Goal: Task Accomplishment & Management: Use online tool/utility

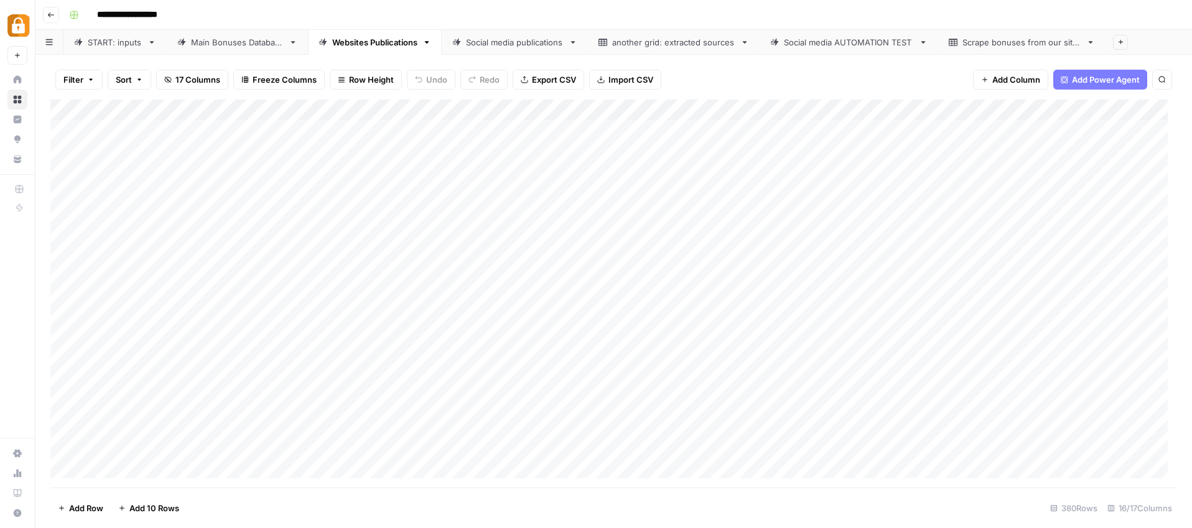
click at [121, 31] on link "START: inputs" at bounding box center [114, 42] width 103 height 25
click at [303, 328] on div "Add Column" at bounding box center [613, 294] width 1126 height 388
click at [299, 328] on div "Add Column" at bounding box center [613, 294] width 1126 height 388
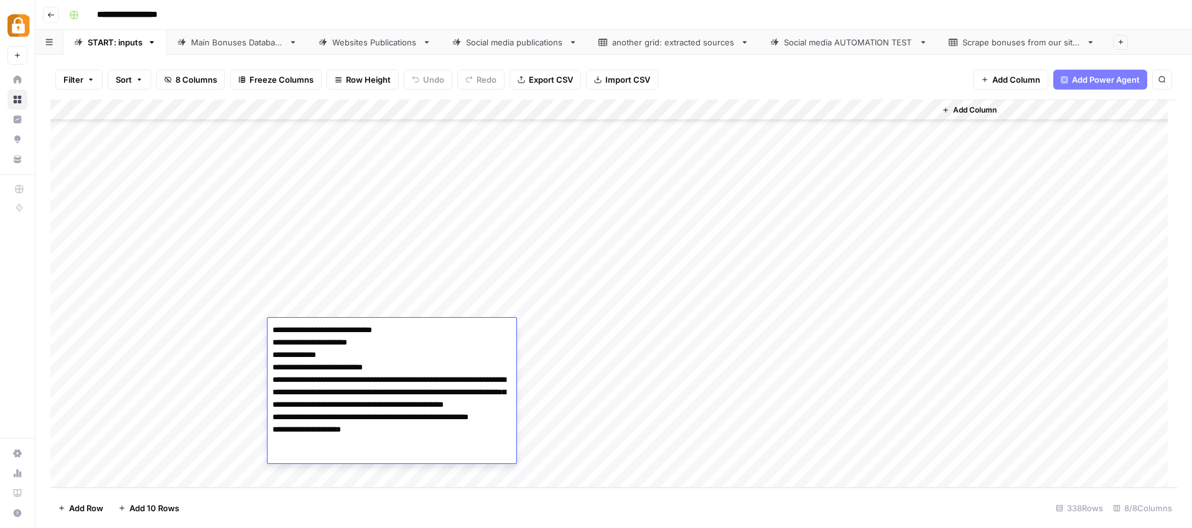
click at [273, 328] on textarea "**********" at bounding box center [391, 393] width 249 height 142
click at [274, 329] on textarea "**********" at bounding box center [391, 405] width 249 height 167
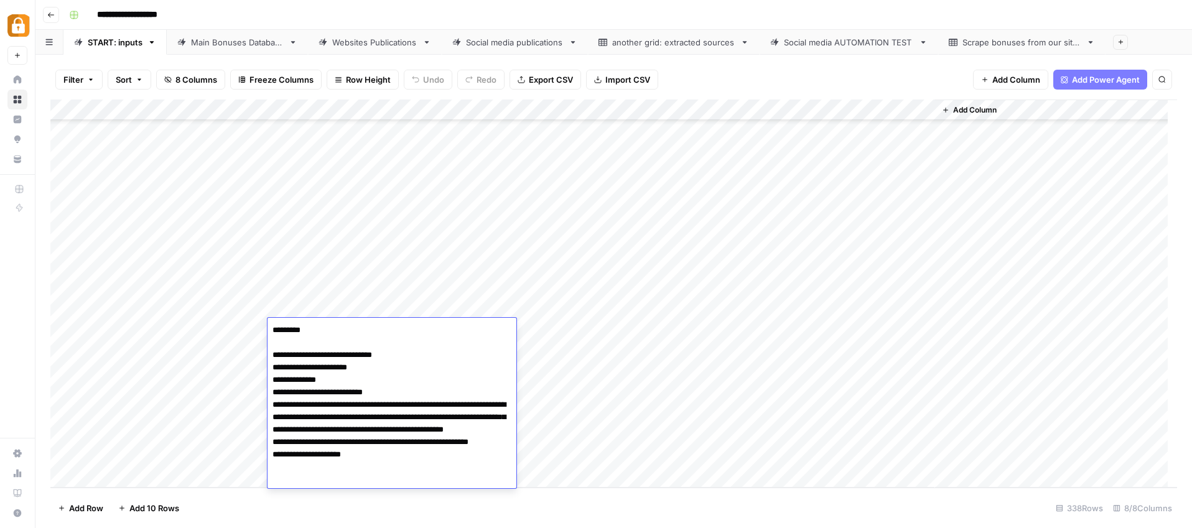
type textarea "**********"
click at [627, 381] on div "Add Column" at bounding box center [613, 294] width 1126 height 388
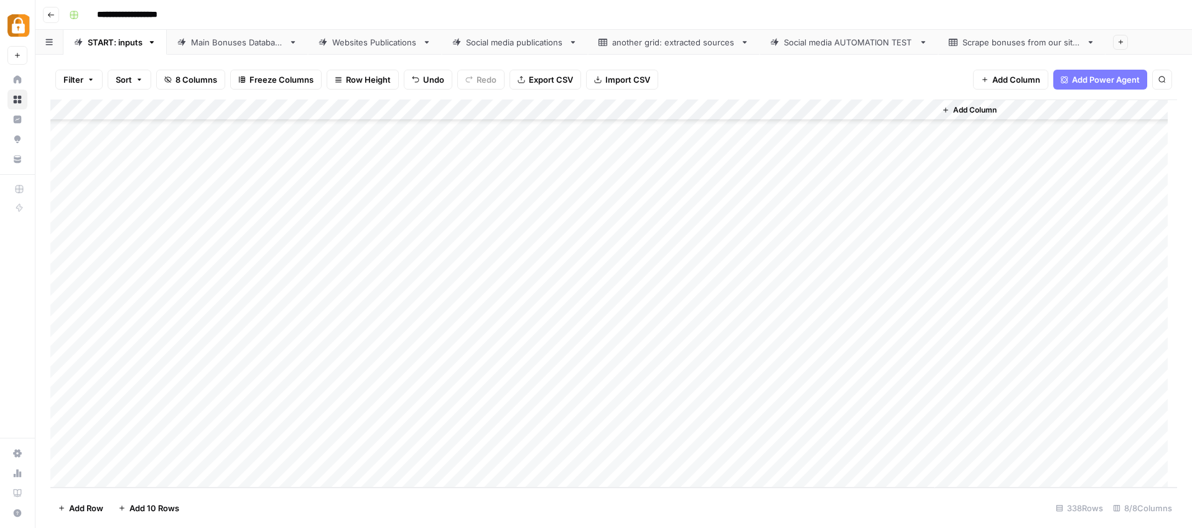
click at [246, 335] on div "Add Column" at bounding box center [613, 294] width 1126 height 388
click at [235, 333] on div "Add Column" at bounding box center [613, 294] width 1126 height 388
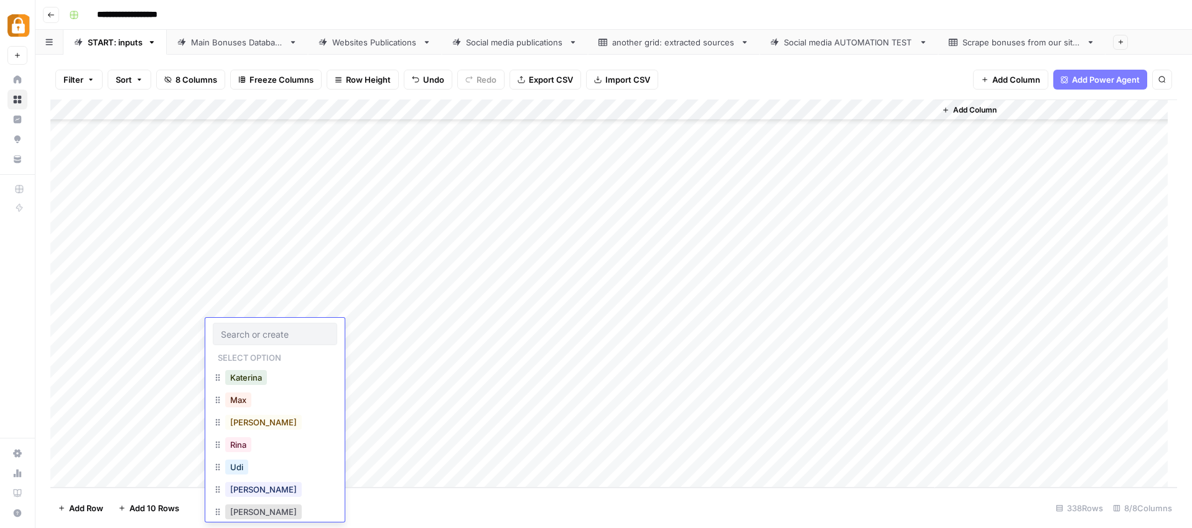
click at [235, 330] on input "text" at bounding box center [275, 333] width 108 height 11
click at [243, 465] on button "Udi" at bounding box center [236, 467] width 23 height 15
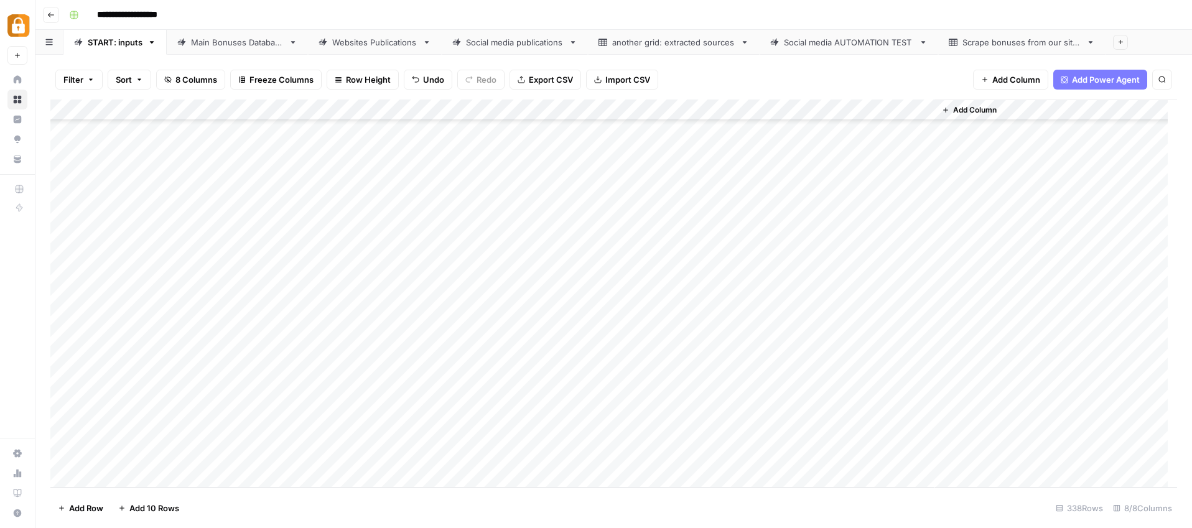
click at [572, 326] on div "Add Column" at bounding box center [613, 294] width 1126 height 388
click at [567, 331] on div "Add Column" at bounding box center [613, 294] width 1126 height 388
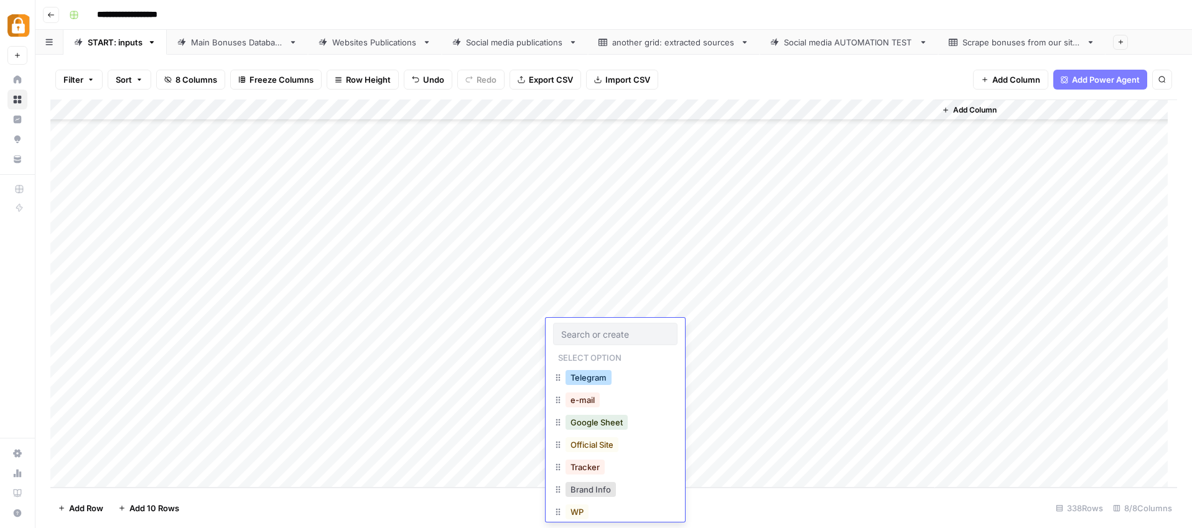
click at [587, 379] on button "Telegram" at bounding box center [588, 377] width 46 height 15
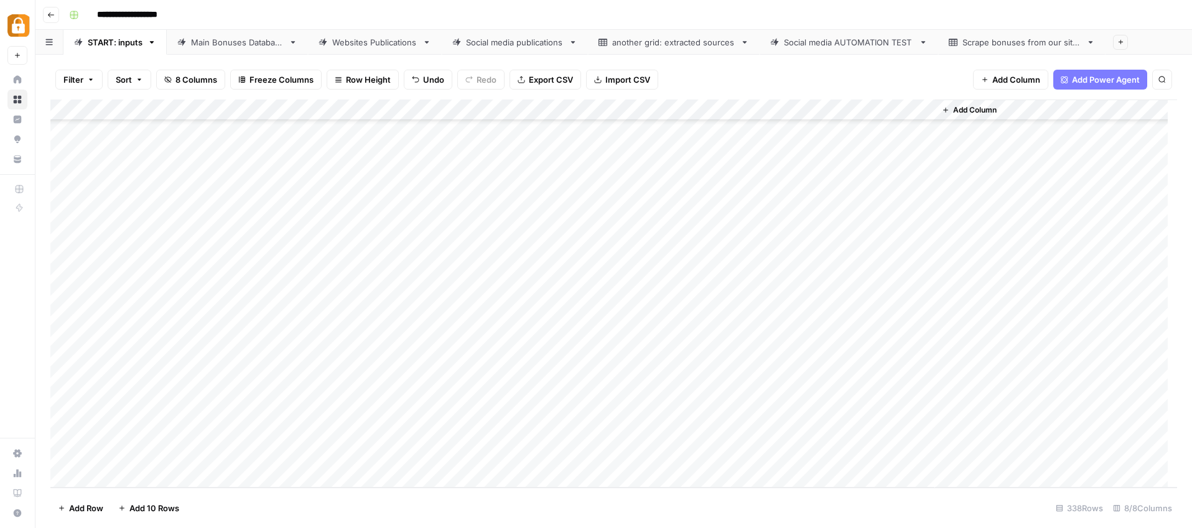
scroll to position [6797, 0]
click at [677, 110] on div "Add Column" at bounding box center [613, 294] width 1126 height 388
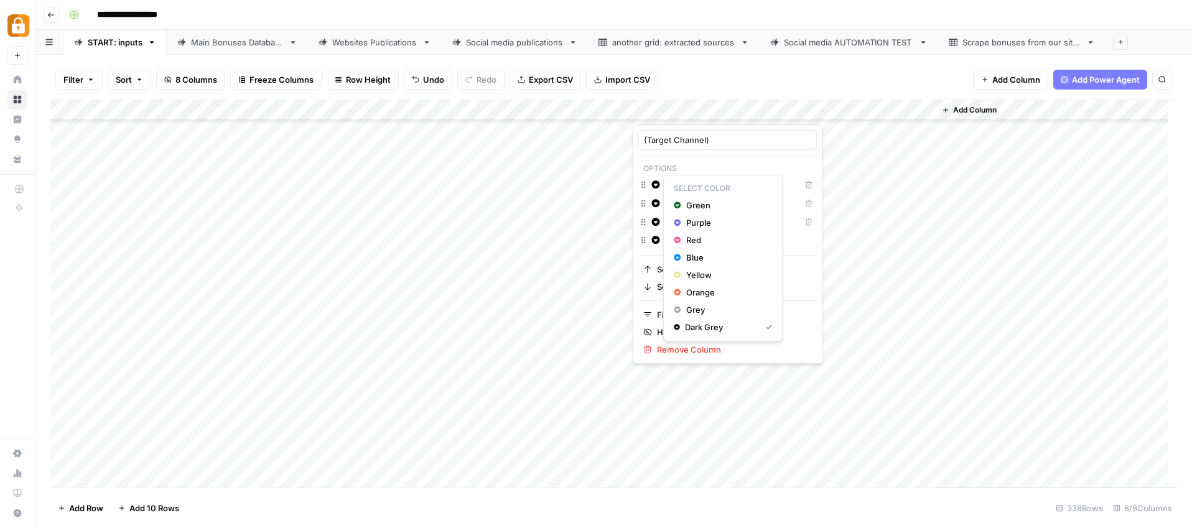
click at [657, 185] on icon "button" at bounding box center [656, 184] width 8 height 8
click at [693, 183] on input "On-Site" at bounding box center [732, 184] width 126 height 12
click at [690, 185] on input "On-Site" at bounding box center [732, 184] width 126 height 12
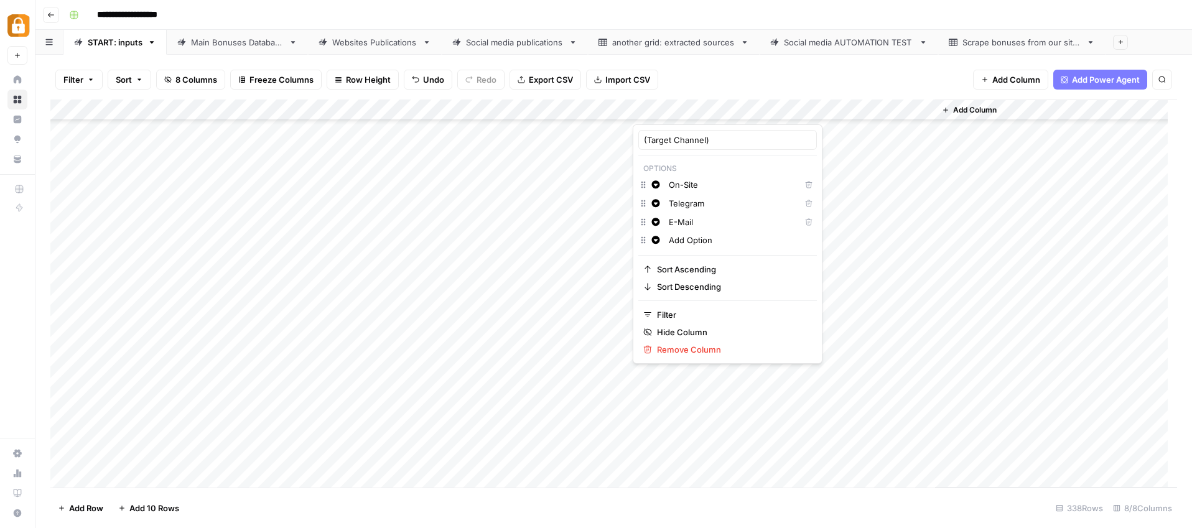
click at [690, 185] on input "On-Site" at bounding box center [732, 184] width 126 height 12
drag, startPoint x: 601, startPoint y: 391, endPoint x: 606, endPoint y: 386, distance: 7.1
click at [601, 390] on div "Add Column" at bounding box center [613, 294] width 1126 height 388
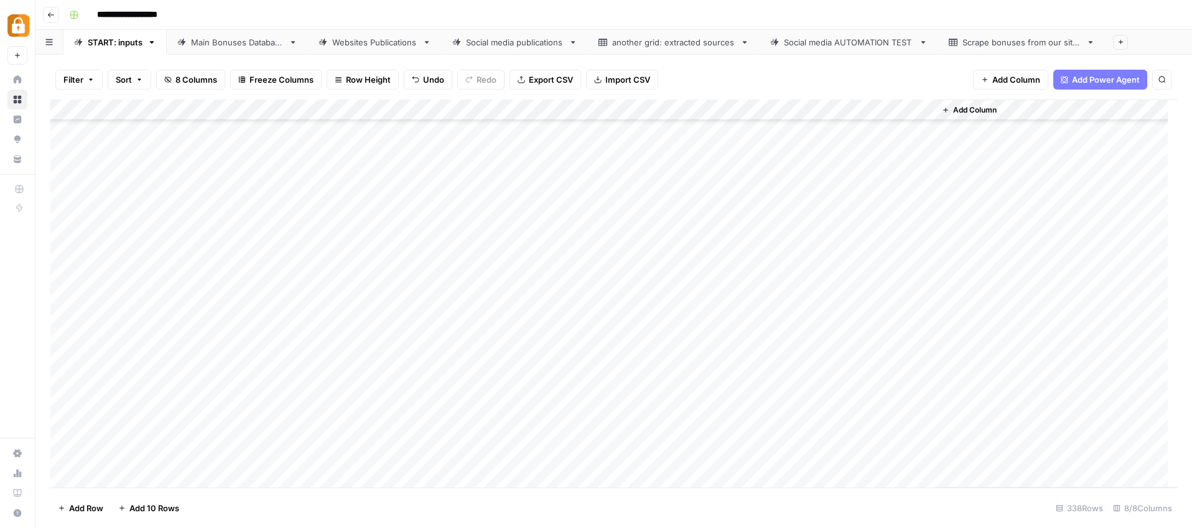
click at [663, 336] on div "Add Column" at bounding box center [613, 294] width 1126 height 388
click at [668, 329] on div "Add Column" at bounding box center [613, 294] width 1126 height 388
click at [598, 392] on div "Add Column" at bounding box center [613, 294] width 1126 height 388
click at [744, 332] on div "Add Column" at bounding box center [613, 294] width 1126 height 388
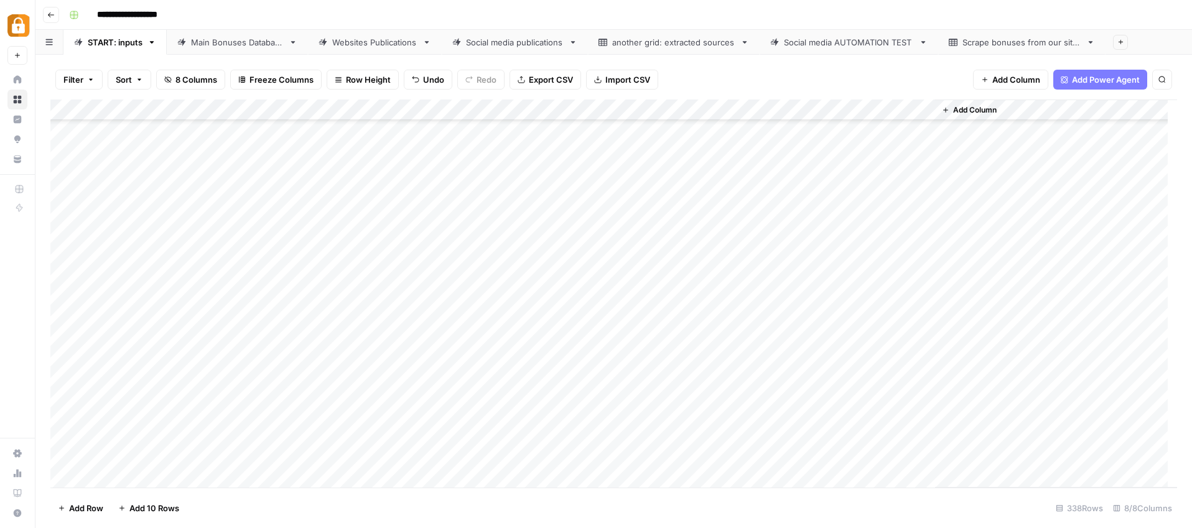
click at [744, 332] on div "Add Column" at bounding box center [613, 294] width 1126 height 388
type textarea "**"
click at [738, 387] on div "Add Column" at bounding box center [613, 294] width 1126 height 388
click at [858, 335] on div "Add Column" at bounding box center [613, 294] width 1126 height 388
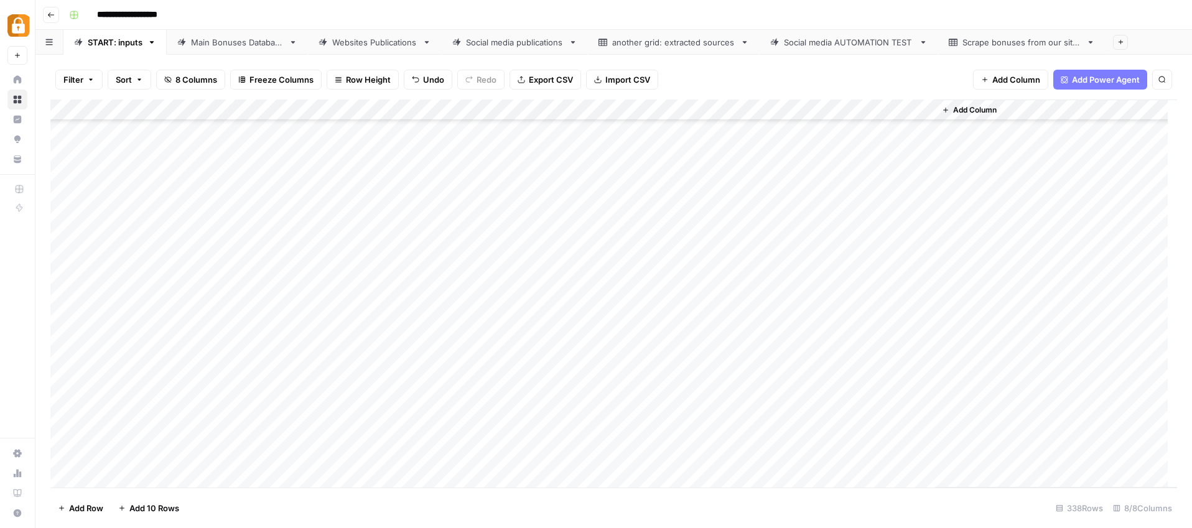
scroll to position [6790, 0]
click at [256, 47] on div "Main Bonuses Database" at bounding box center [237, 42] width 93 height 12
click at [585, 452] on div "Add Column" at bounding box center [613, 294] width 1126 height 388
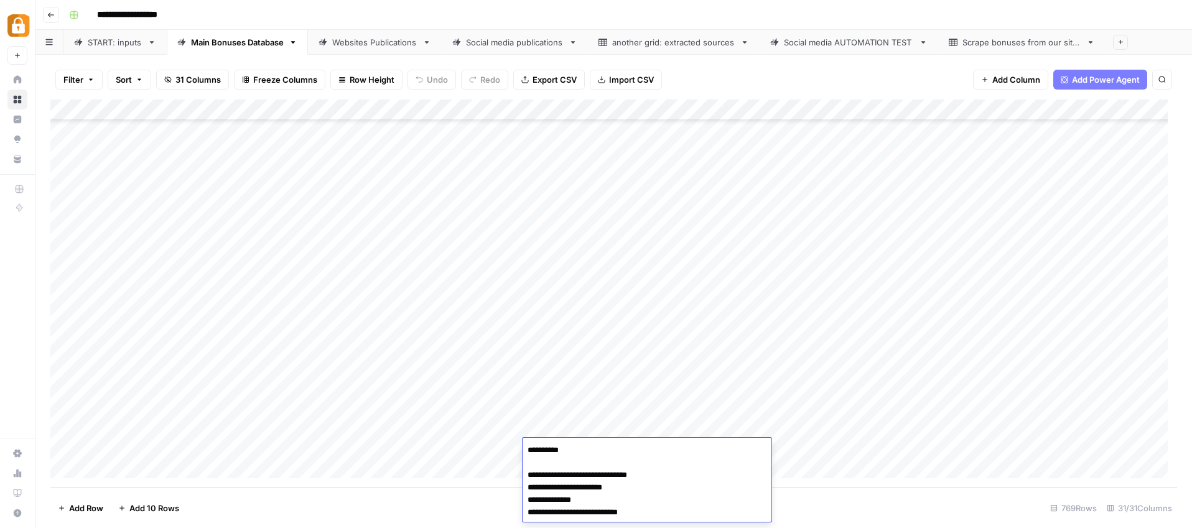
scroll to position [86, 0]
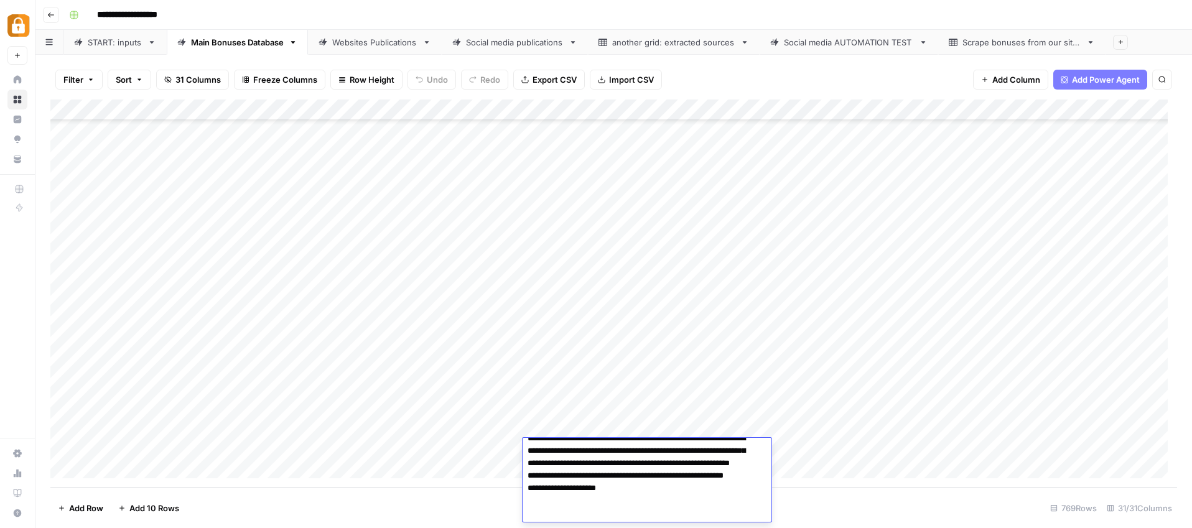
click at [585, 452] on textarea "**********" at bounding box center [641, 438] width 239 height 167
click at [581, 462] on textarea "**********" at bounding box center [641, 438] width 239 height 167
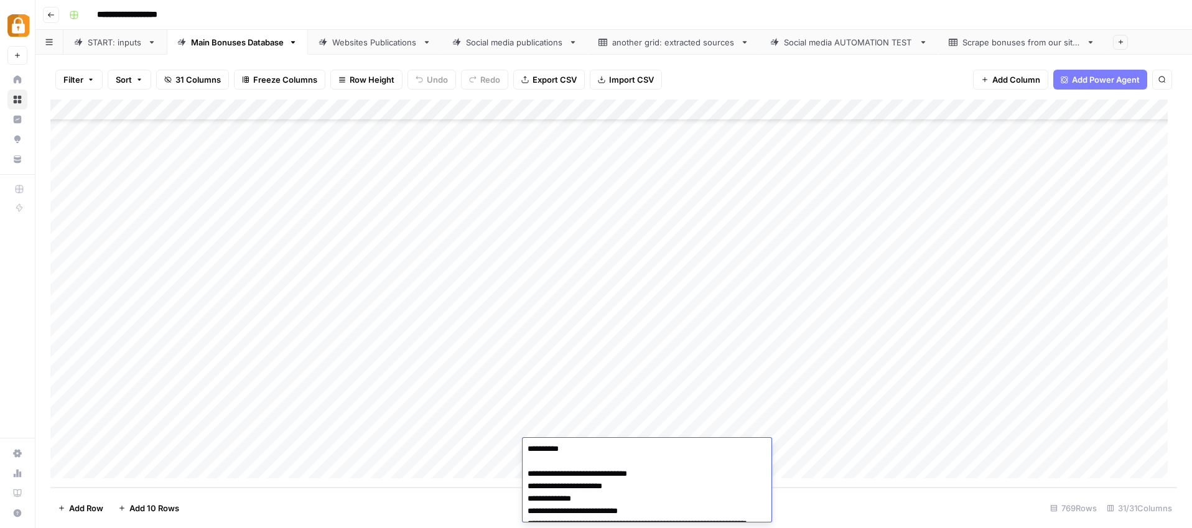
scroll to position [0, 0]
click at [822, 394] on div "Add Column" at bounding box center [613, 294] width 1126 height 388
click at [726, 451] on div "Add Column" at bounding box center [613, 294] width 1126 height 388
click at [739, 448] on div "Add Column" at bounding box center [613, 294] width 1126 height 388
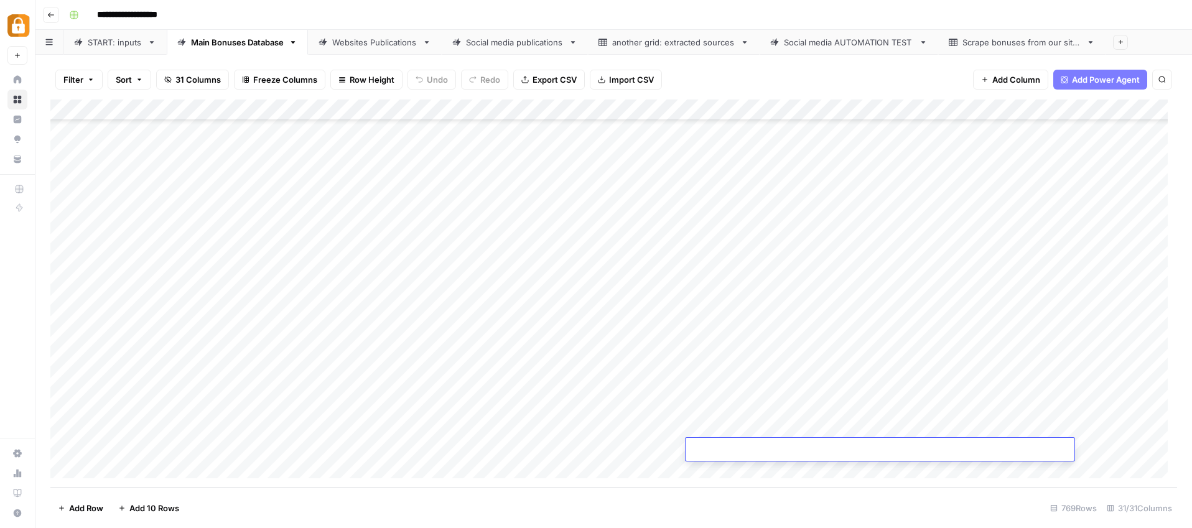
click at [743, 443] on textarea at bounding box center [879, 450] width 389 height 17
paste textarea "**********"
type textarea "**********"
drag, startPoint x: 889, startPoint y: 353, endPoint x: 882, endPoint y: 368, distance: 16.4
click at [889, 353] on div "Add Column" at bounding box center [613, 294] width 1126 height 388
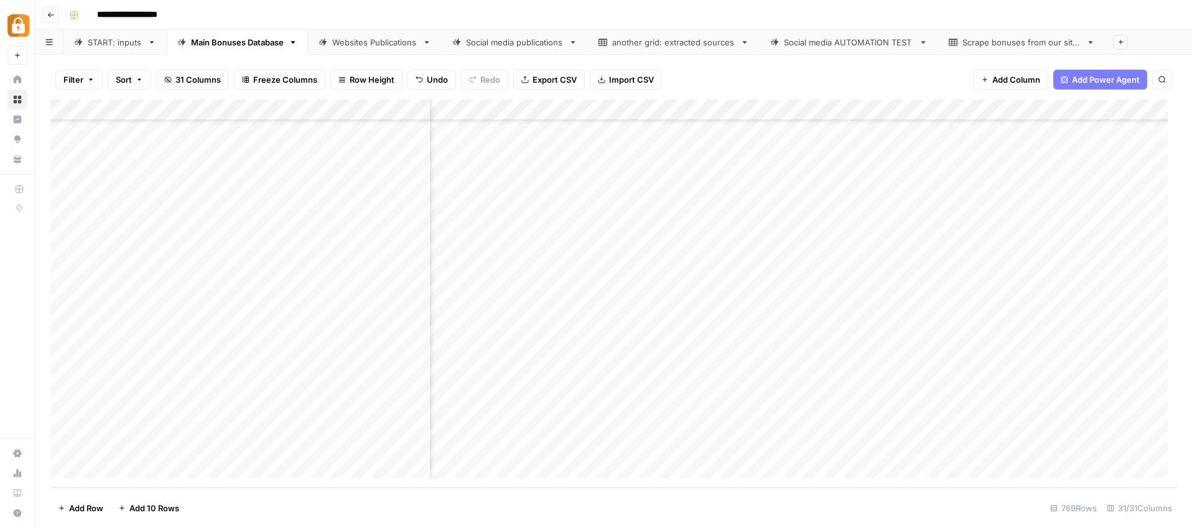
scroll to position [15919, 361]
click at [827, 447] on div "Add Column" at bounding box center [613, 294] width 1126 height 388
click at [703, 445] on div "Add Column" at bounding box center [613, 294] width 1126 height 388
click at [701, 445] on div "Add Column" at bounding box center [613, 294] width 1126 height 388
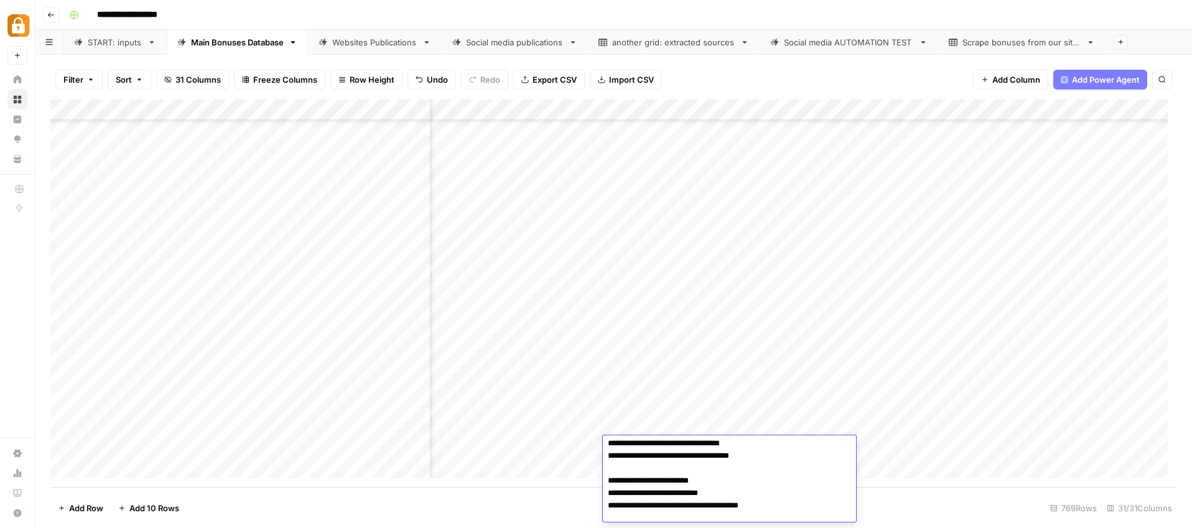
scroll to position [47, 0]
click at [737, 380] on div "Add Column" at bounding box center [613, 294] width 1126 height 388
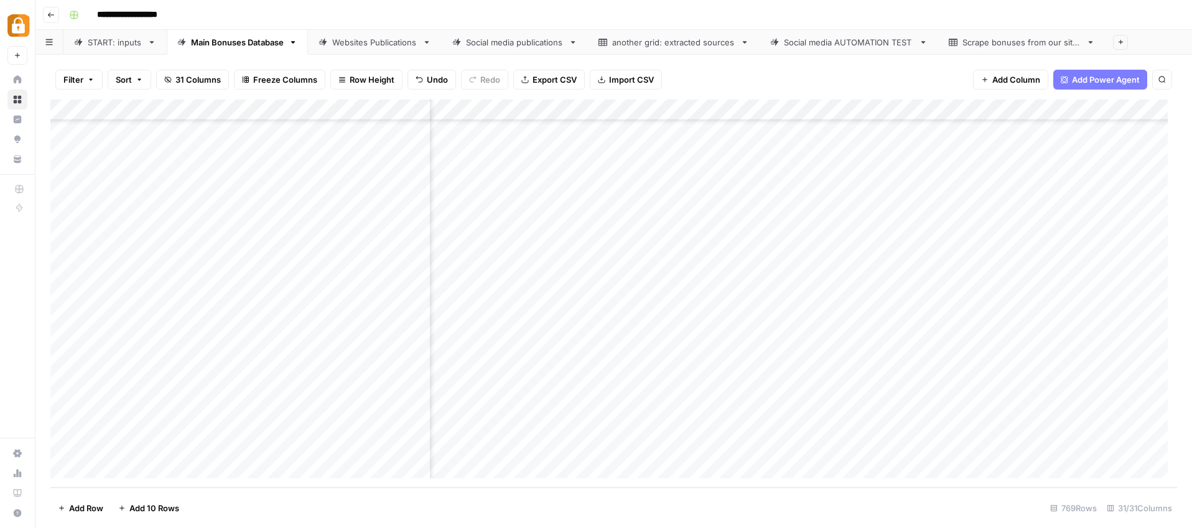
click at [962, 450] on div "Add Column" at bounding box center [613, 294] width 1126 height 388
click at [363, 39] on div "Websites Publications" at bounding box center [374, 42] width 85 height 12
click at [260, 447] on div "Add Column" at bounding box center [613, 294] width 1126 height 388
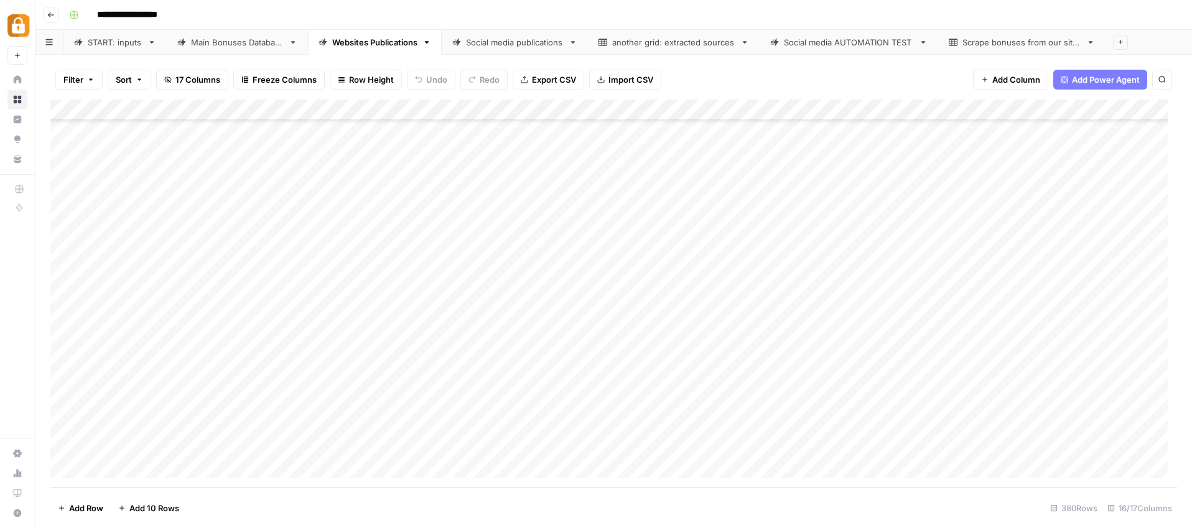
drag, startPoint x: 337, startPoint y: 448, endPoint x: 363, endPoint y: 451, distance: 25.7
click at [338, 448] on div "Add Column" at bounding box center [613, 294] width 1126 height 388
click at [463, 447] on div "Add Column" at bounding box center [613, 294] width 1126 height 388
click at [231, 42] on div "Main Bonuses Database" at bounding box center [237, 42] width 93 height 12
click at [318, 487] on div "Add Column" at bounding box center [613, 294] width 1126 height 388
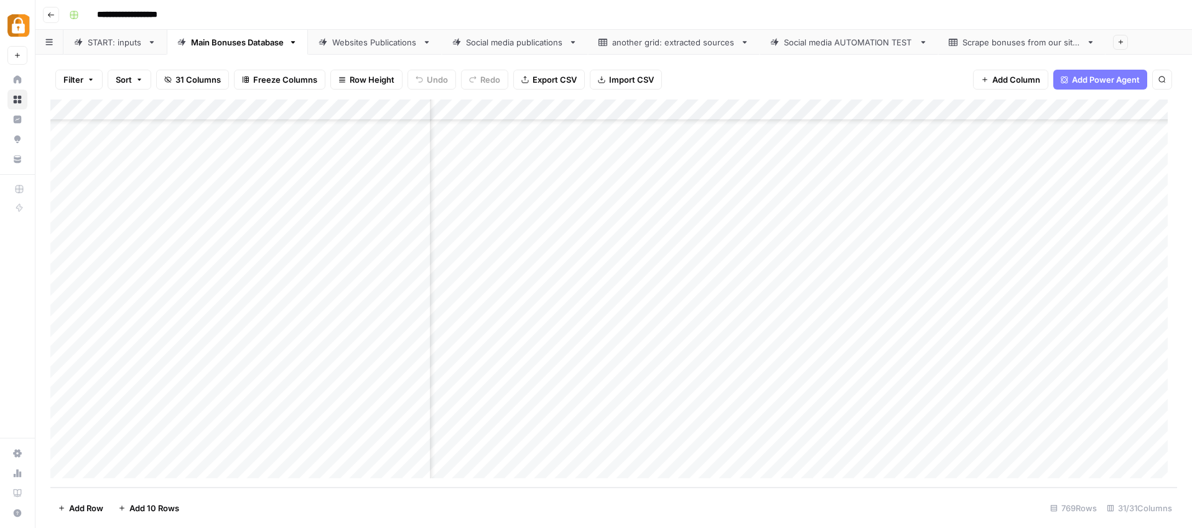
scroll to position [15922, 0]
click at [412, 42] on div "Websites Publications" at bounding box center [374, 42] width 85 height 12
click at [123, 41] on div "START: inputs" at bounding box center [115, 42] width 55 height 12
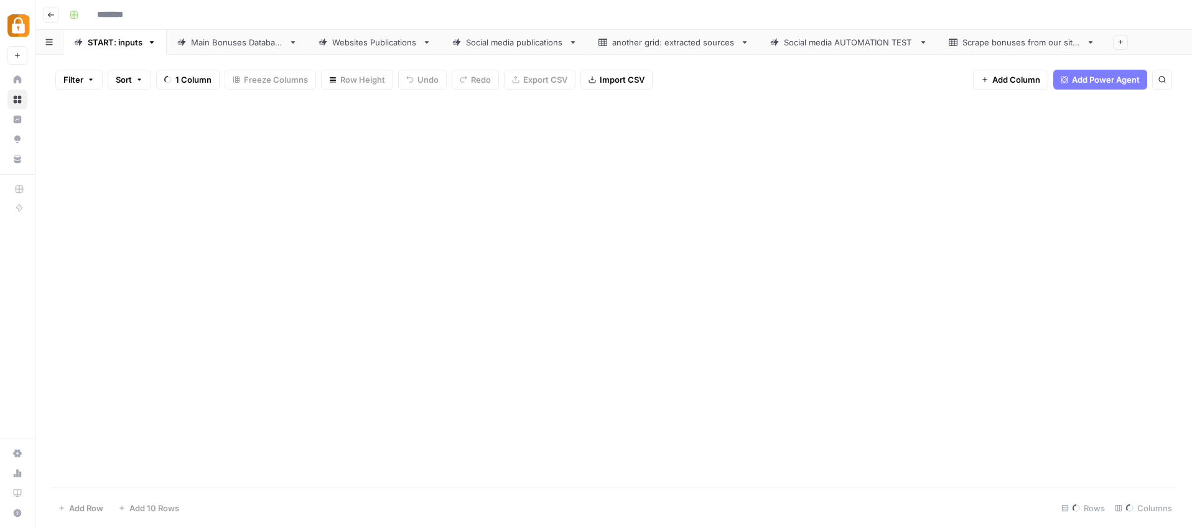
type input "**********"
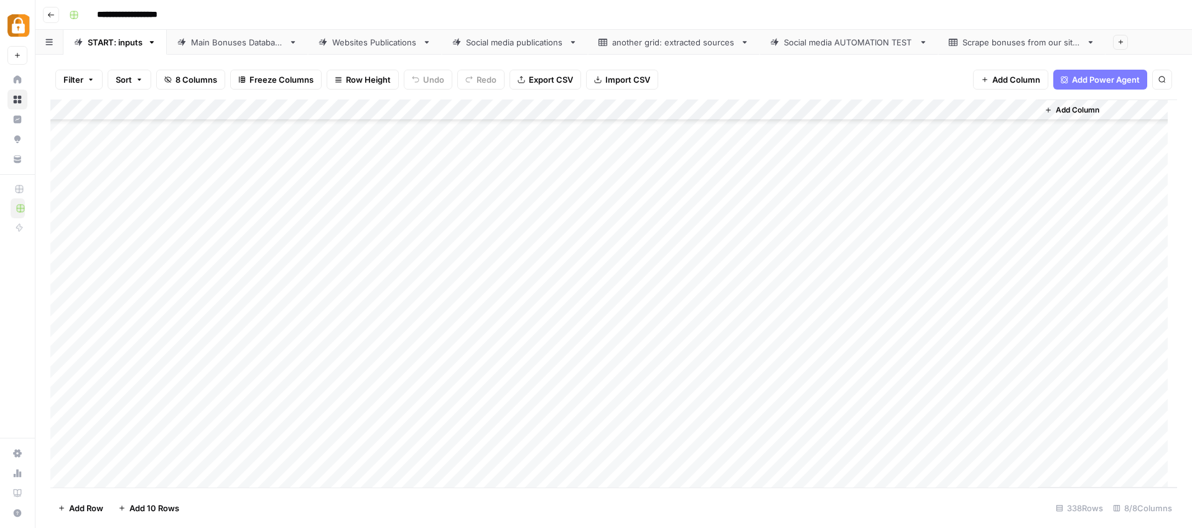
scroll to position [6800, 0]
click at [238, 44] on div "Main Bonuses Database" at bounding box center [237, 42] width 93 height 12
click at [376, 45] on div "Websites Publications" at bounding box center [374, 42] width 85 height 12
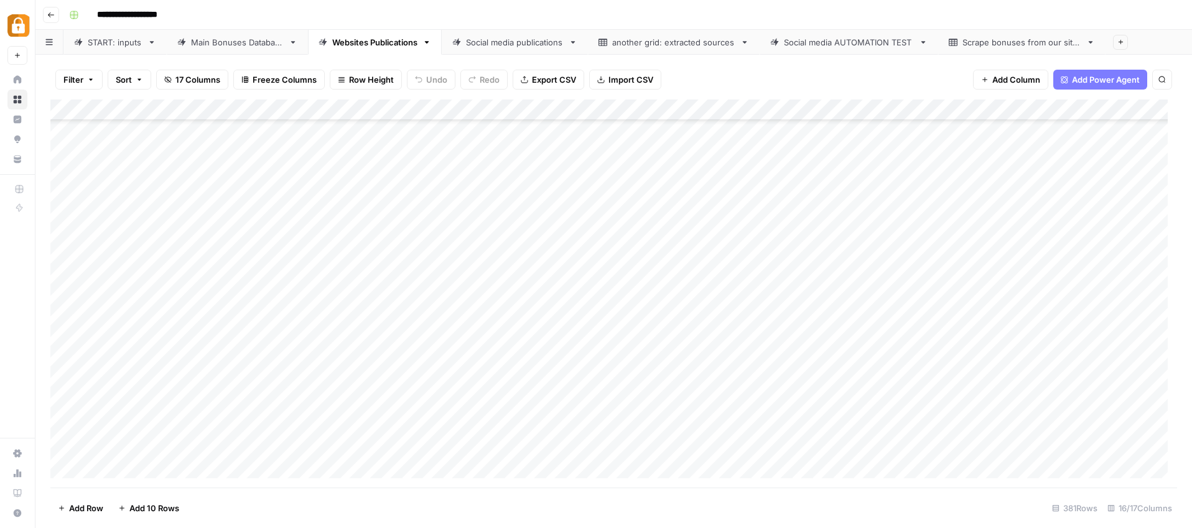
scroll to position [7718, 0]
click at [434, 445] on div "Add Column" at bounding box center [613, 294] width 1126 height 388
click at [412, 449] on div "Add Column" at bounding box center [613, 294] width 1126 height 388
type textarea "**********"
click at [432, 307] on div "Add Column" at bounding box center [613, 294] width 1126 height 388
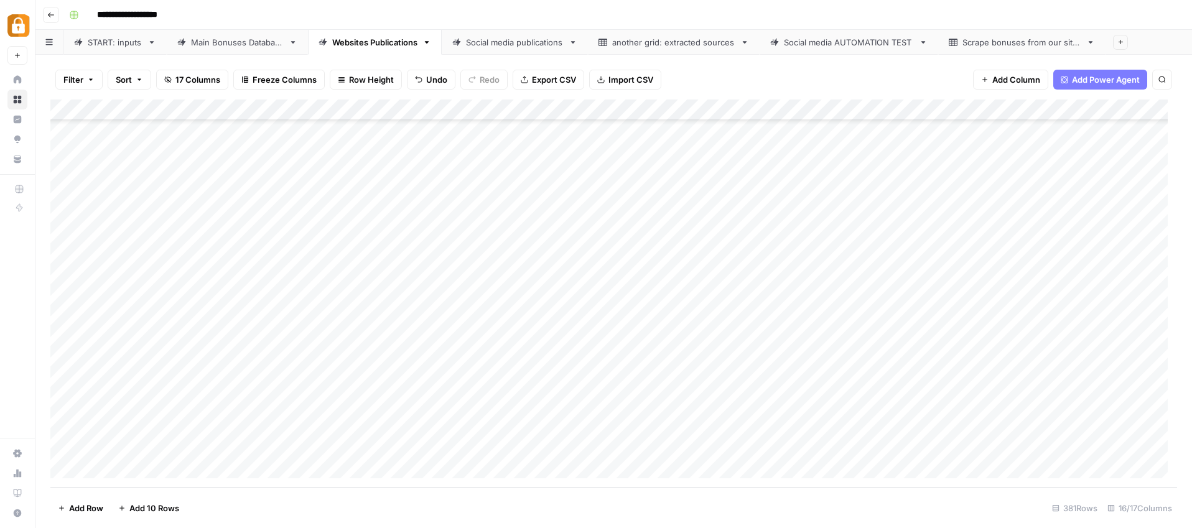
click at [436, 446] on div "Add Column" at bounding box center [613, 294] width 1126 height 388
click at [450, 442] on div "Add Column" at bounding box center [613, 294] width 1126 height 388
click at [450, 442] on textarea "**********" at bounding box center [486, 447] width 239 height 17
click at [787, 448] on div "Add Column" at bounding box center [613, 294] width 1126 height 388
click at [789, 449] on div "Add Column" at bounding box center [613, 294] width 1126 height 388
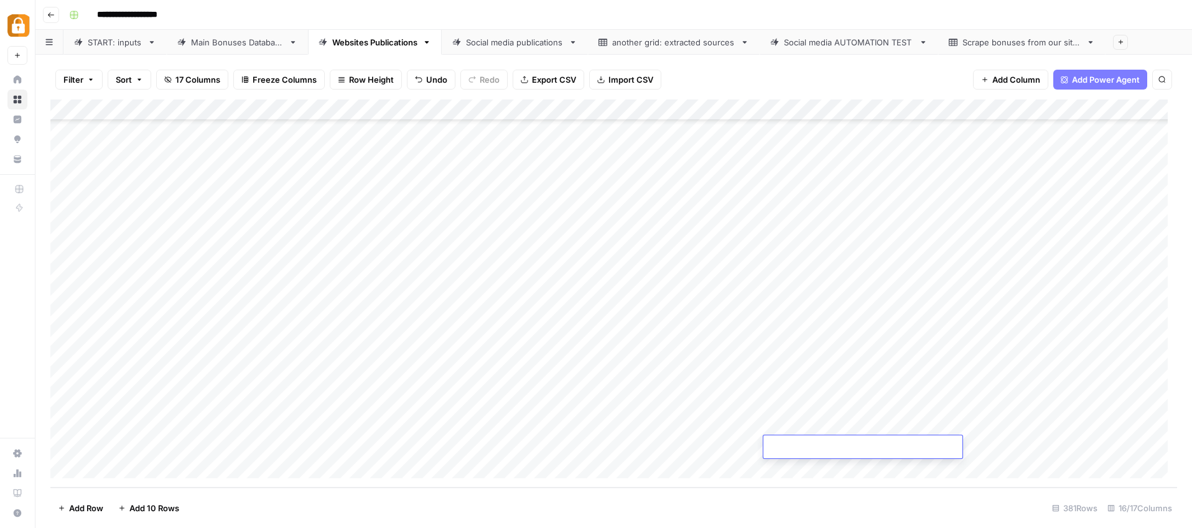
type textarea "**********"
click at [771, 373] on div "Add Column" at bounding box center [613, 294] width 1126 height 388
click at [903, 443] on div "Add Column" at bounding box center [613, 294] width 1126 height 388
click at [1048, 447] on div "Add Column" at bounding box center [613, 294] width 1126 height 388
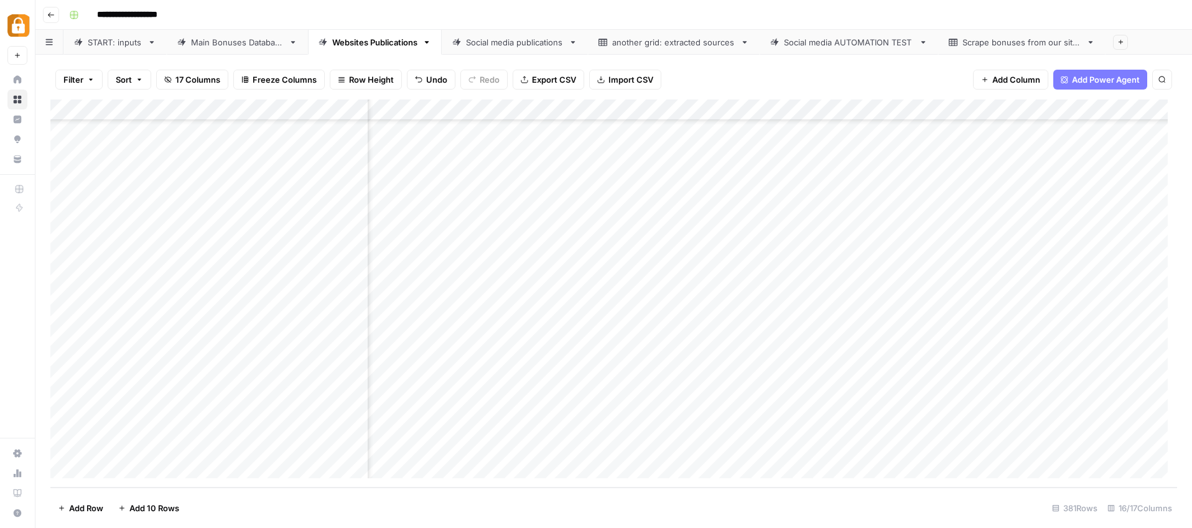
click at [1048, 447] on div "Add Column" at bounding box center [613, 294] width 1126 height 388
click at [1048, 447] on input "**********" at bounding box center [1093, 450] width 199 height 15
click at [1027, 448] on input "**********" at bounding box center [1080, 450] width 199 height 15
click at [1050, 444] on input "**********" at bounding box center [1080, 450] width 199 height 15
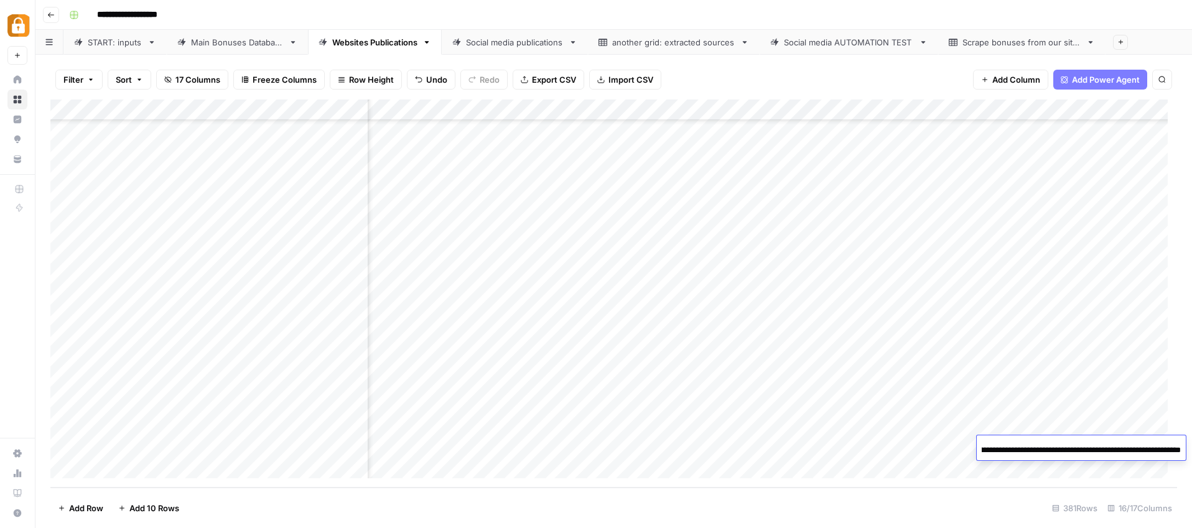
click at [894, 424] on div "Add Column" at bounding box center [613, 294] width 1126 height 388
click at [1021, 442] on div "Add Column" at bounding box center [613, 294] width 1126 height 388
click at [1021, 443] on input "**********" at bounding box center [1080, 450] width 199 height 15
click at [1060, 483] on div "project_input_value can't be blank" at bounding box center [1089, 488] width 153 height 12
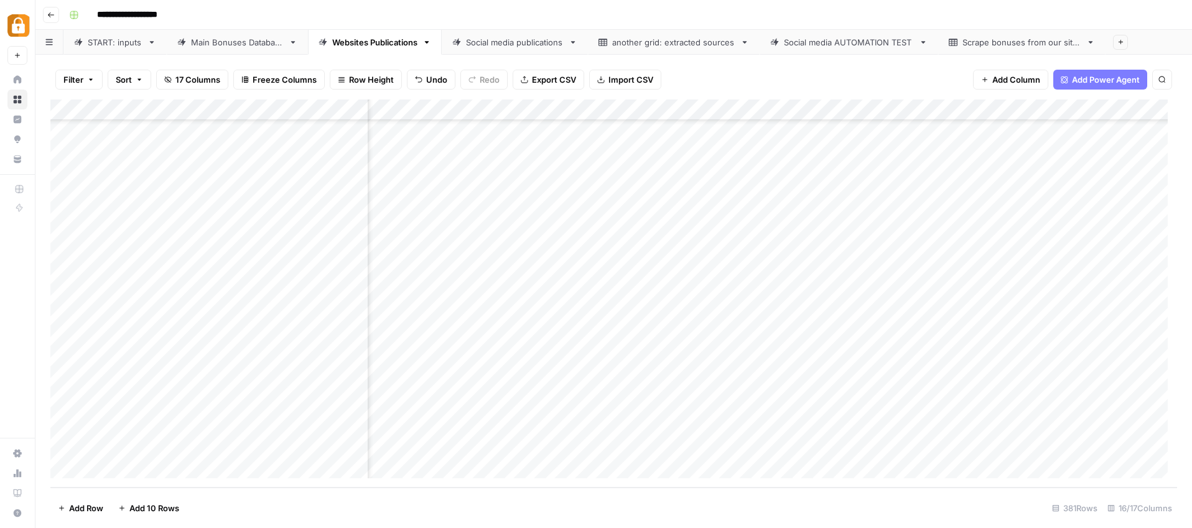
click at [1034, 451] on div "Add Column" at bounding box center [613, 294] width 1126 height 388
click at [615, 445] on div "Add Column" at bounding box center [613, 294] width 1126 height 388
click at [564, 443] on div "Add Column" at bounding box center [613, 294] width 1126 height 388
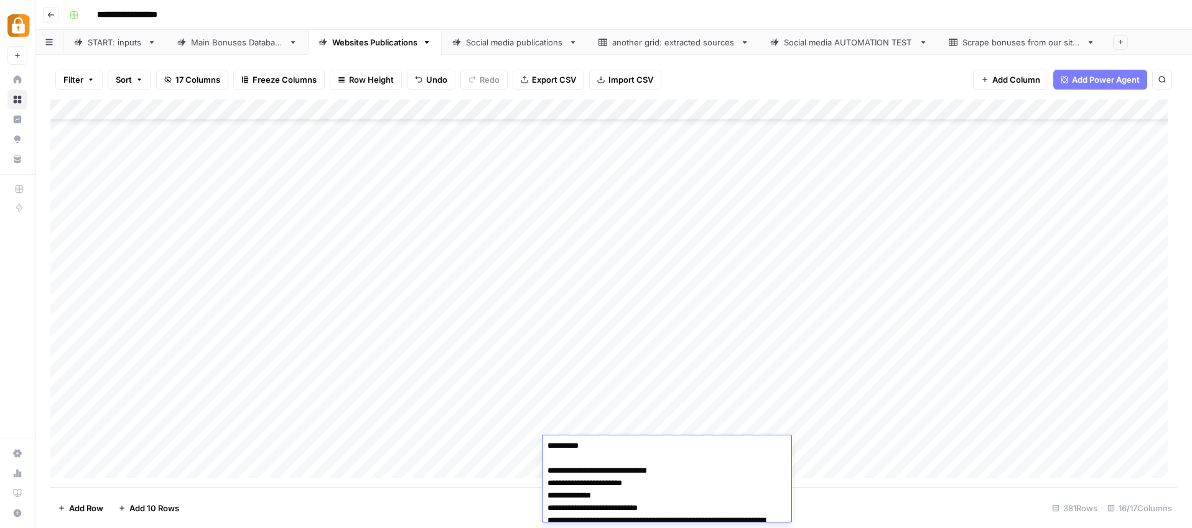
scroll to position [0, 0]
click at [570, 448] on textarea "**********" at bounding box center [661, 522] width 239 height 167
type textarea "**********"
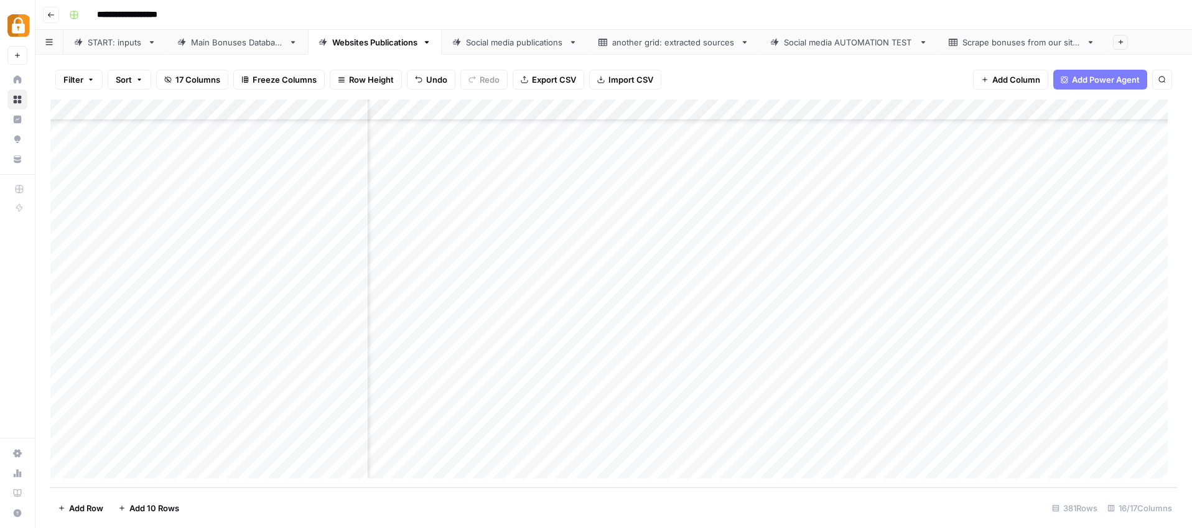
scroll to position [7718, 591]
click at [889, 451] on div "Add Column" at bounding box center [613, 294] width 1126 height 388
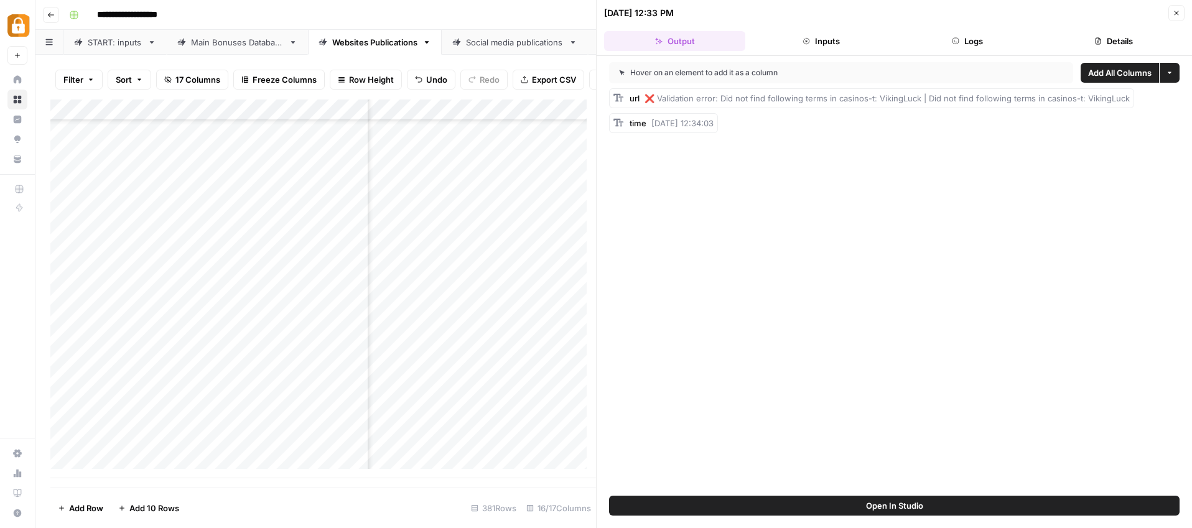
click at [1182, 14] on button "Close" at bounding box center [1176, 13] width 16 height 16
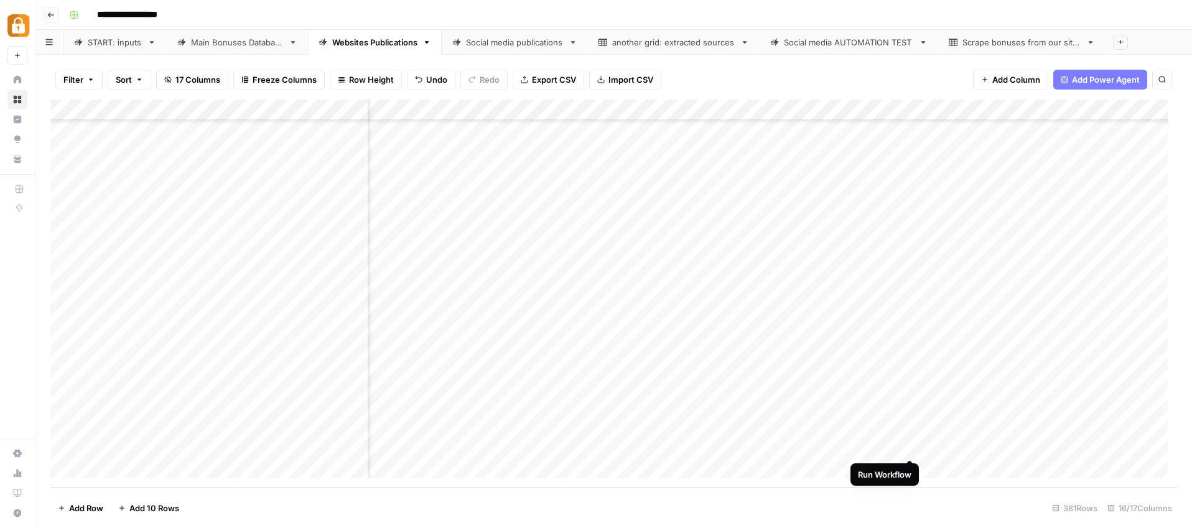
click at [909, 445] on div "Add Column" at bounding box center [613, 294] width 1126 height 388
click at [639, 446] on div "Add Column" at bounding box center [613, 294] width 1126 height 388
click at [631, 449] on div "Add Column" at bounding box center [613, 294] width 1126 height 388
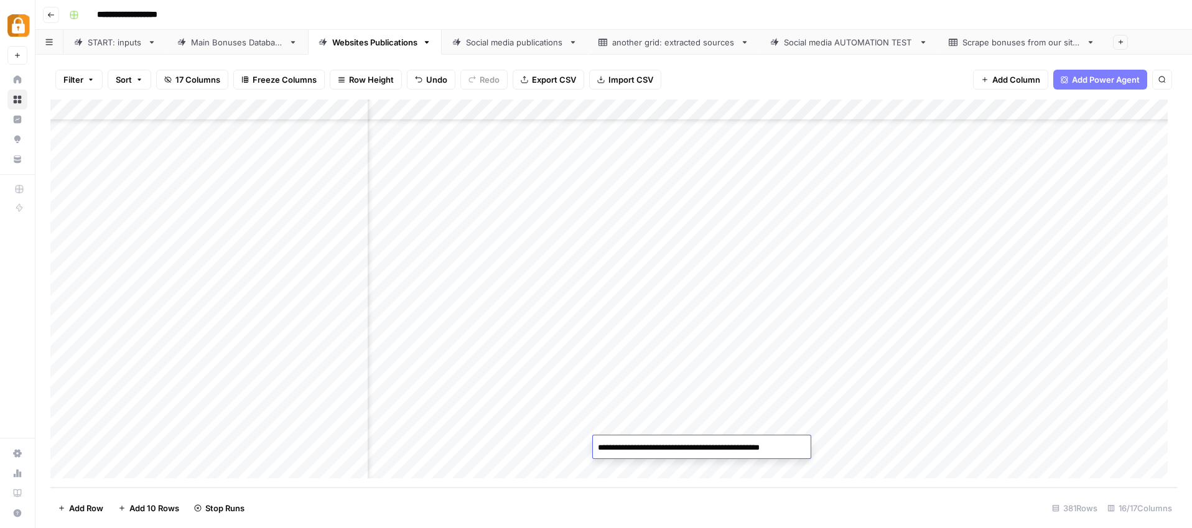
click at [621, 447] on textarea "**********" at bounding box center [700, 447] width 214 height 17
type textarea "**********"
click at [644, 469] on div "Add Column" at bounding box center [613, 294] width 1126 height 388
click at [984, 424] on div "Add Column" at bounding box center [613, 294] width 1126 height 388
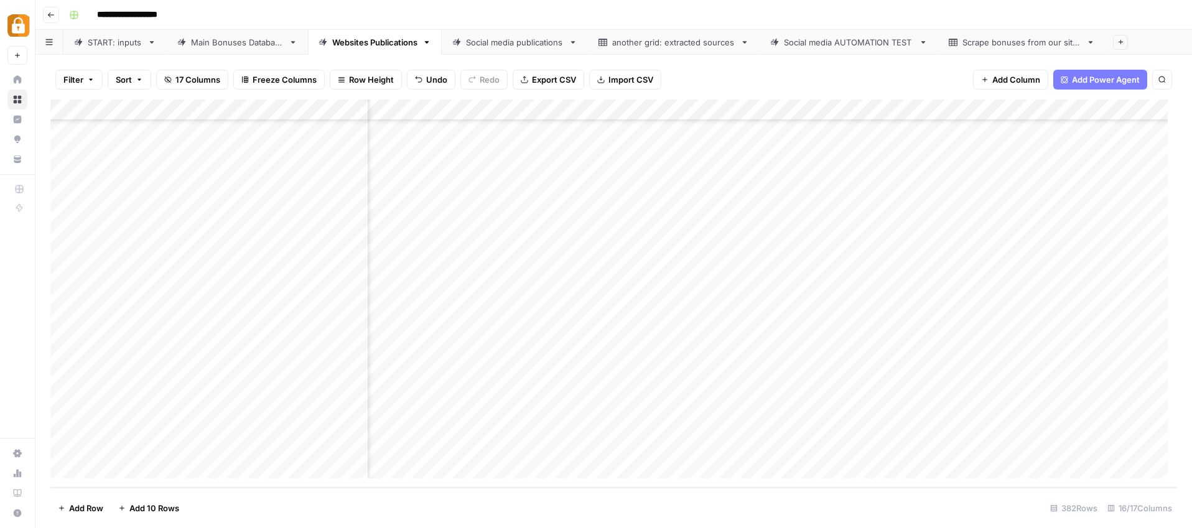
click at [965, 427] on div "Add Column" at bounding box center [613, 294] width 1126 height 388
click at [965, 427] on input "**********" at bounding box center [1024, 429] width 199 height 15
click at [859, 425] on div "Add Column" at bounding box center [613, 294] width 1126 height 388
click at [912, 427] on div "Add Column" at bounding box center [613, 294] width 1126 height 388
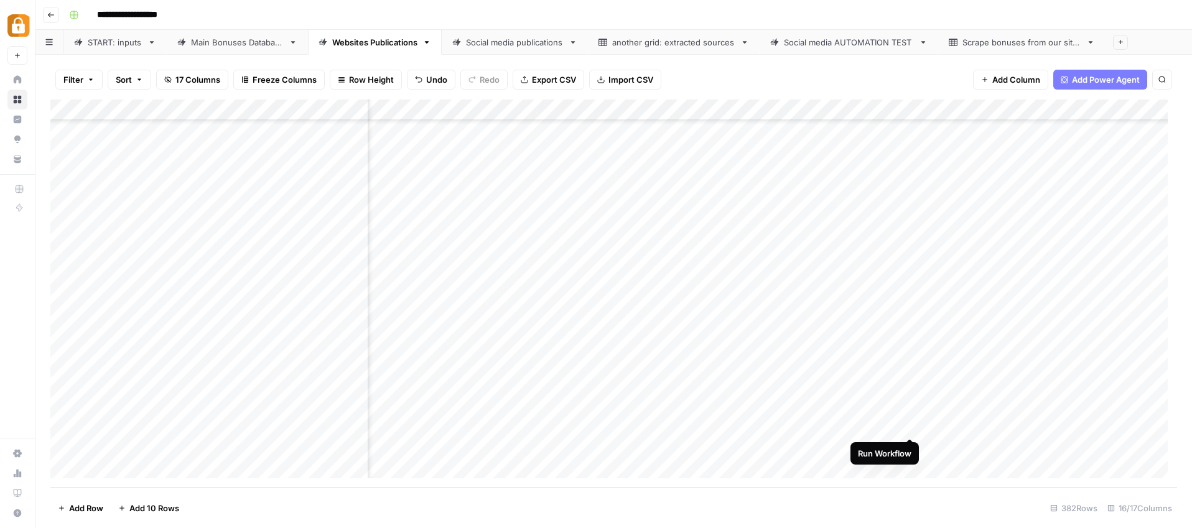
click at [909, 425] on div "Add Column" at bounding box center [613, 294] width 1126 height 388
click at [885, 433] on div "Add Column" at bounding box center [613, 294] width 1126 height 388
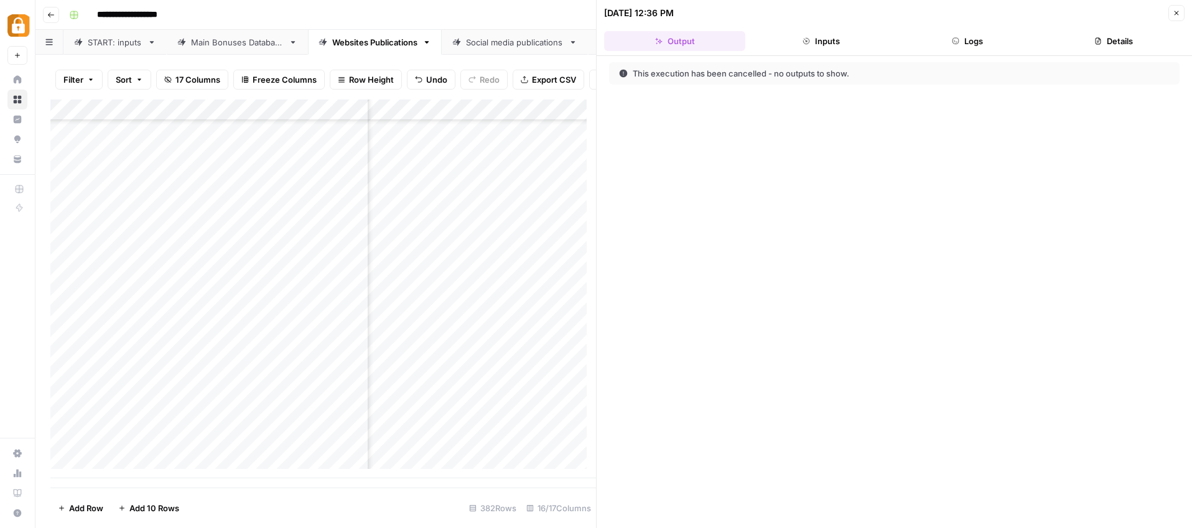
click at [1171, 11] on button "Close" at bounding box center [1176, 13] width 16 height 16
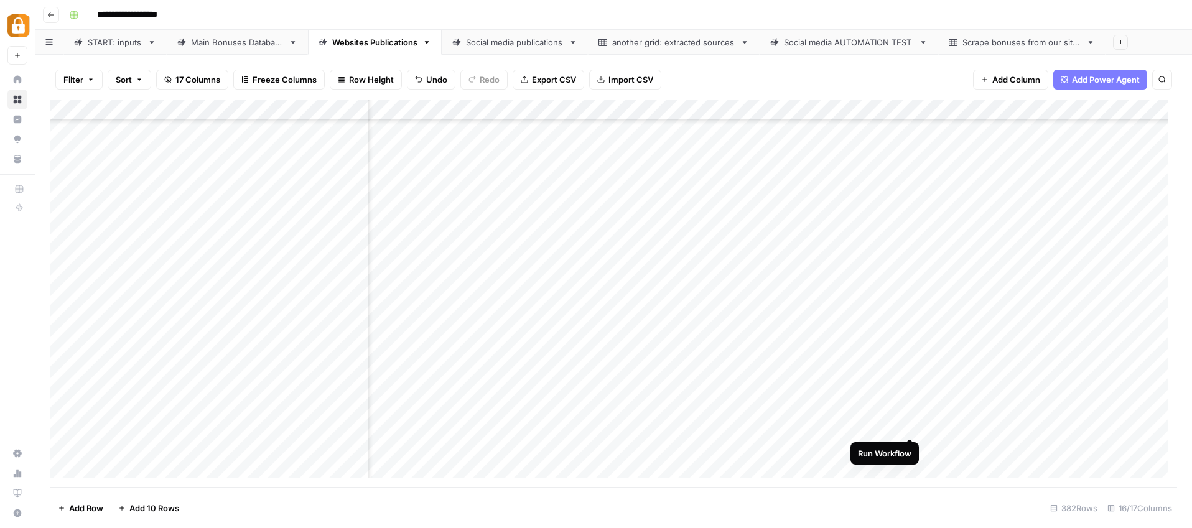
click at [907, 425] on div "Add Column" at bounding box center [613, 294] width 1126 height 388
click at [909, 426] on div "Add Column" at bounding box center [613, 294] width 1126 height 388
click at [908, 428] on div "Add Column" at bounding box center [613, 294] width 1126 height 388
click at [912, 426] on div "Add Column" at bounding box center [613, 294] width 1126 height 388
click at [313, 425] on div "Add Column" at bounding box center [613, 294] width 1126 height 388
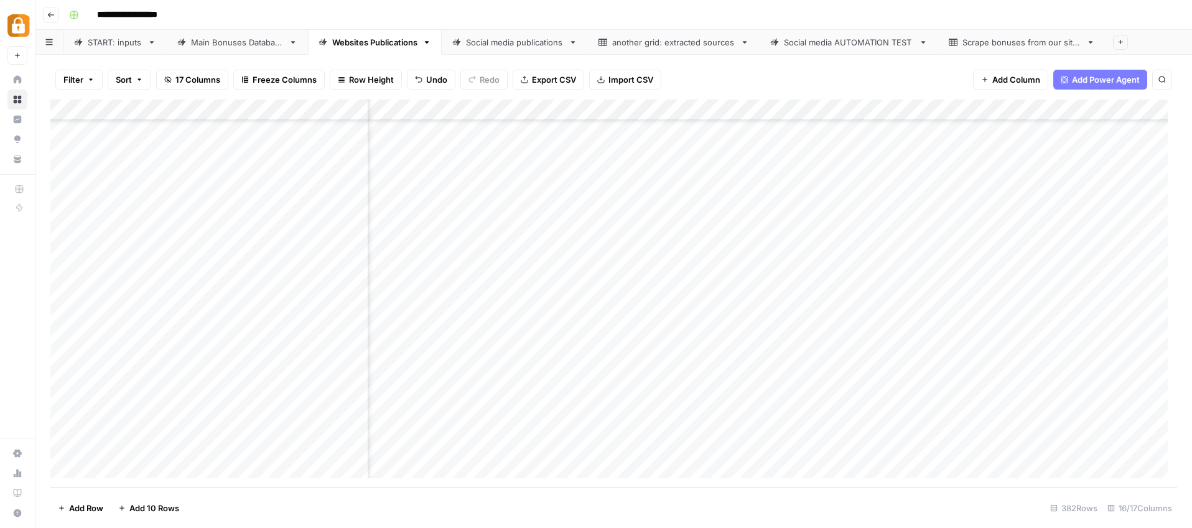
click at [313, 425] on div "Add Column" at bounding box center [613, 294] width 1126 height 388
click at [308, 427] on textarea "**********" at bounding box center [383, 426] width 199 height 17
click at [312, 430] on textarea "**********" at bounding box center [383, 426] width 199 height 17
type textarea "**********"
click at [548, 456] on div "Add Column" at bounding box center [613, 294] width 1126 height 388
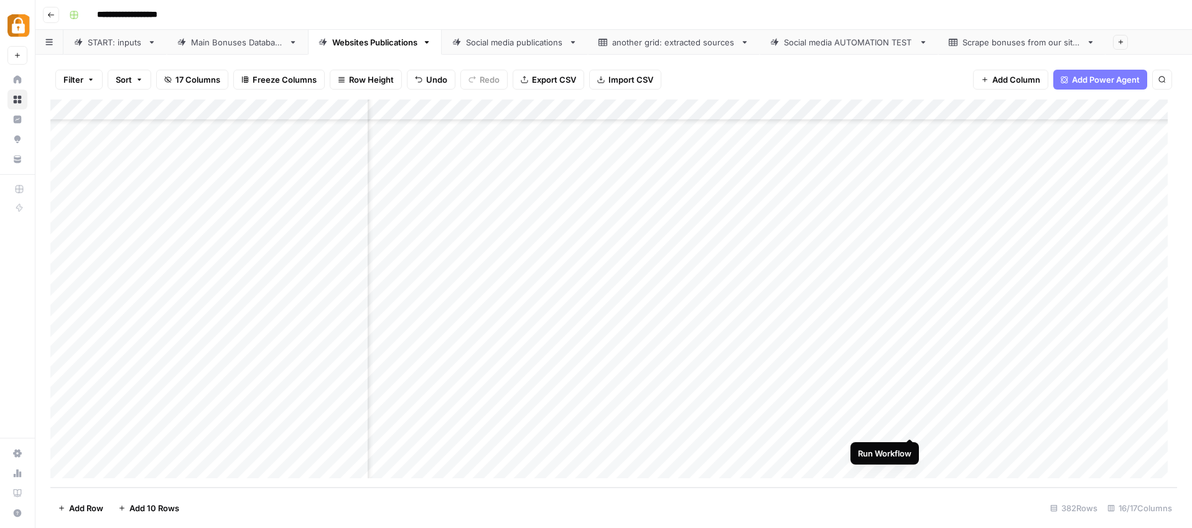
click at [910, 425] on div "Add Column" at bounding box center [613, 294] width 1126 height 388
click at [252, 44] on div "Main Bonuses Database" at bounding box center [237, 42] width 93 height 12
click at [458, 423] on div "Add Column" at bounding box center [613, 294] width 1126 height 388
click at [139, 44] on div "START: inputs" at bounding box center [115, 42] width 55 height 12
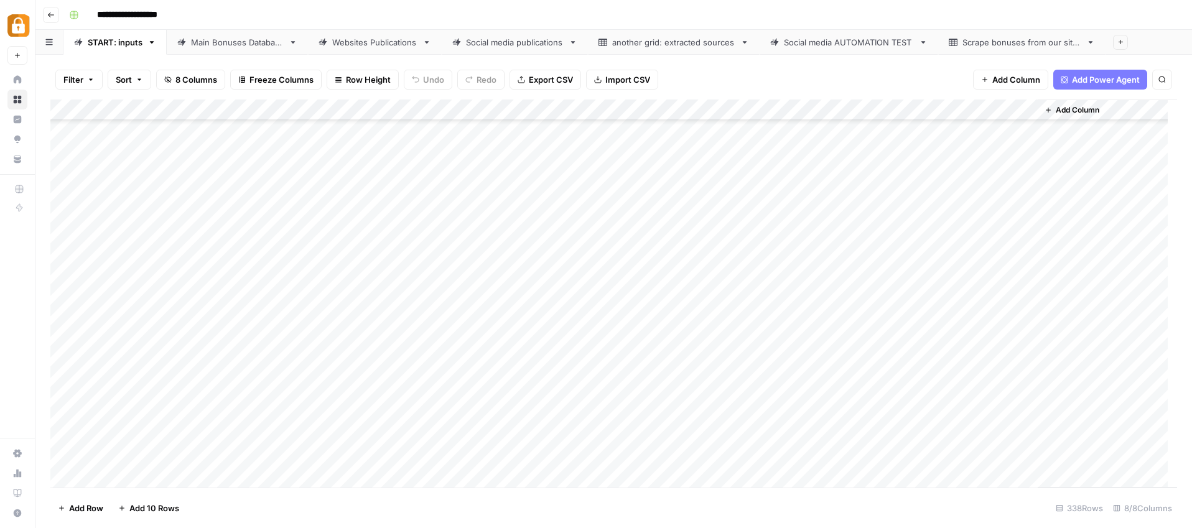
scroll to position [6800, 0]
click at [333, 330] on div "Add Column" at bounding box center [613, 294] width 1126 height 388
click at [294, 328] on div "Add Column" at bounding box center [613, 294] width 1126 height 388
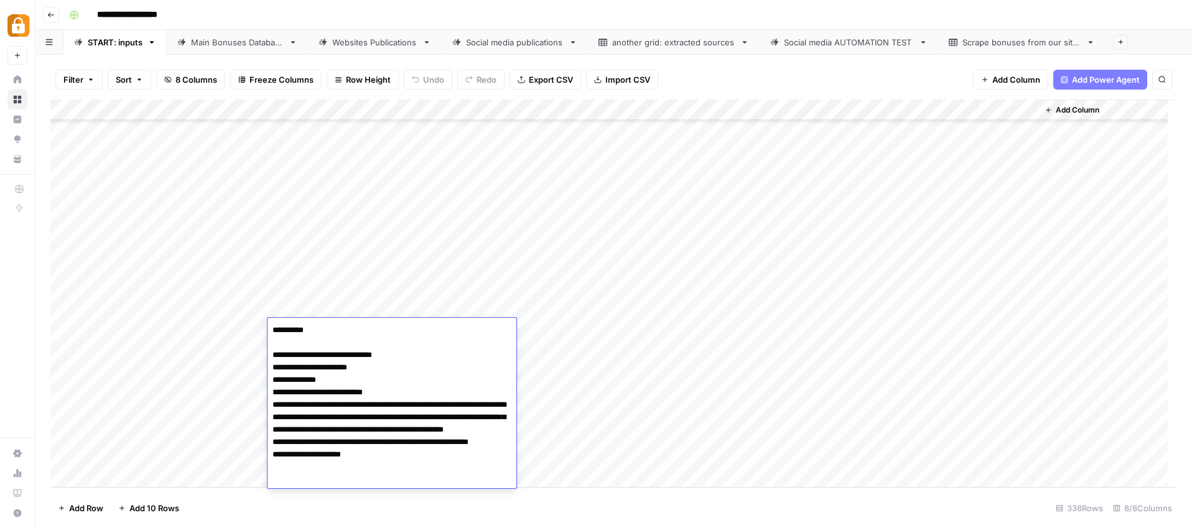
click at [296, 332] on textarea "**********" at bounding box center [391, 405] width 249 height 167
type textarea "**********"
click at [469, 424] on textarea "**********" at bounding box center [391, 405] width 249 height 167
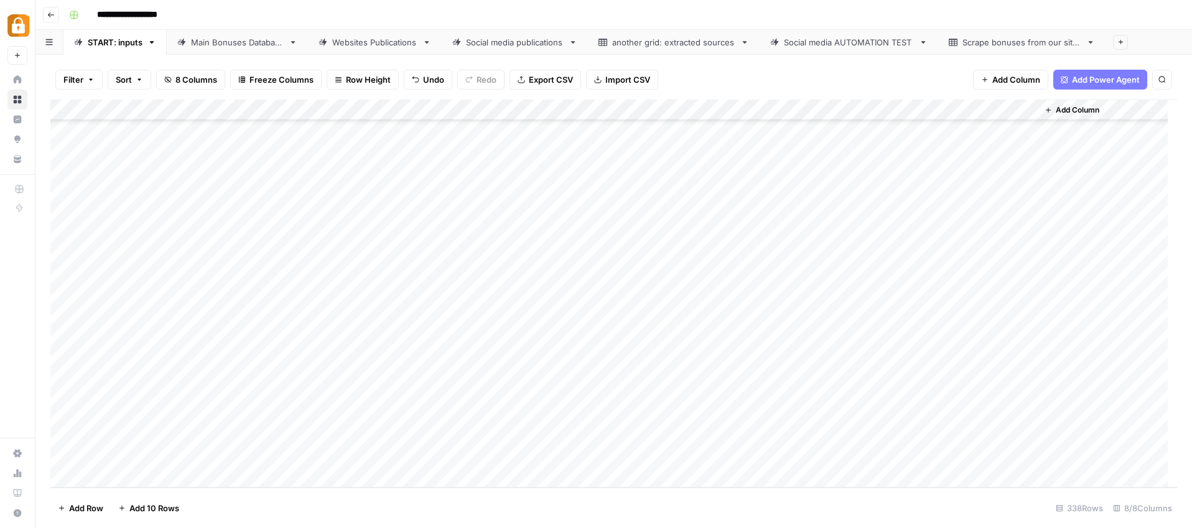
click at [667, 438] on div "Add Column" at bounding box center [613, 294] width 1126 height 388
click at [1022, 328] on div "Add Column" at bounding box center [613, 294] width 1126 height 388
drag, startPoint x: 874, startPoint y: 394, endPoint x: 886, endPoint y: 390, distance: 12.4
click at [884, 391] on div "Add Column" at bounding box center [613, 294] width 1126 height 388
click at [231, 44] on div "Main Bonuses Database" at bounding box center [237, 42] width 93 height 12
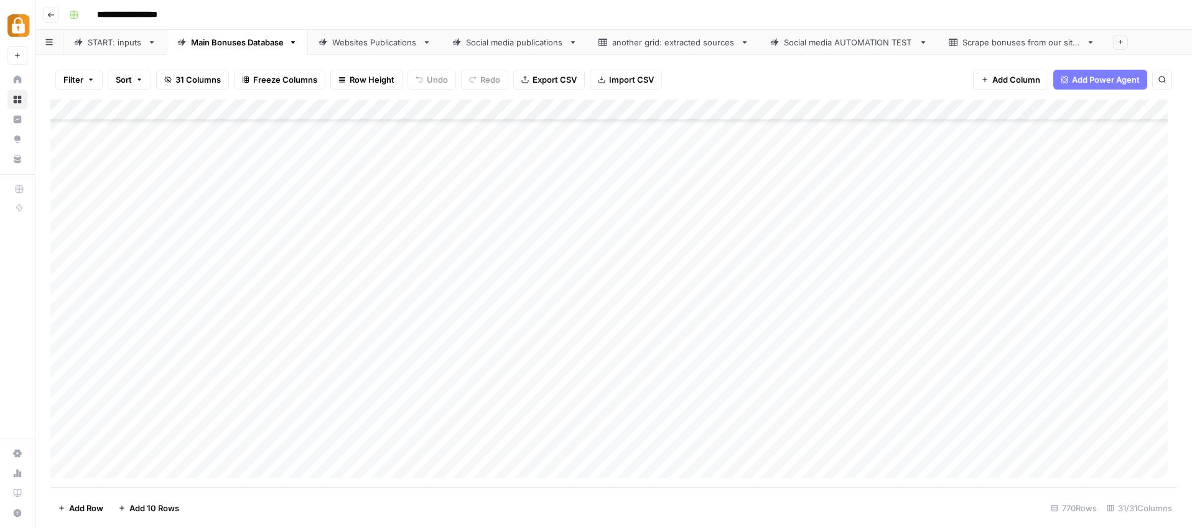
scroll to position [15943, 0]
click at [131, 50] on link "START: inputs" at bounding box center [114, 42] width 103 height 25
click at [229, 43] on div "Main Bonuses Database" at bounding box center [237, 42] width 93 height 12
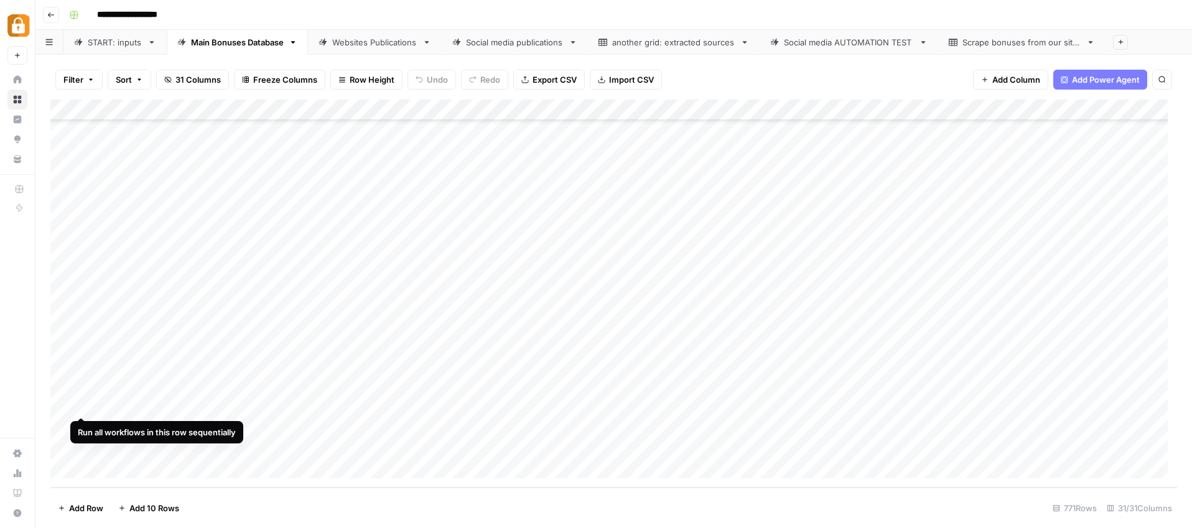
click at [79, 402] on div "Add Column" at bounding box center [613, 294] width 1126 height 388
click at [85, 405] on div "Add Column" at bounding box center [613, 294] width 1126 height 388
click at [65, 404] on div "Add Column" at bounding box center [613, 294] width 1126 height 388
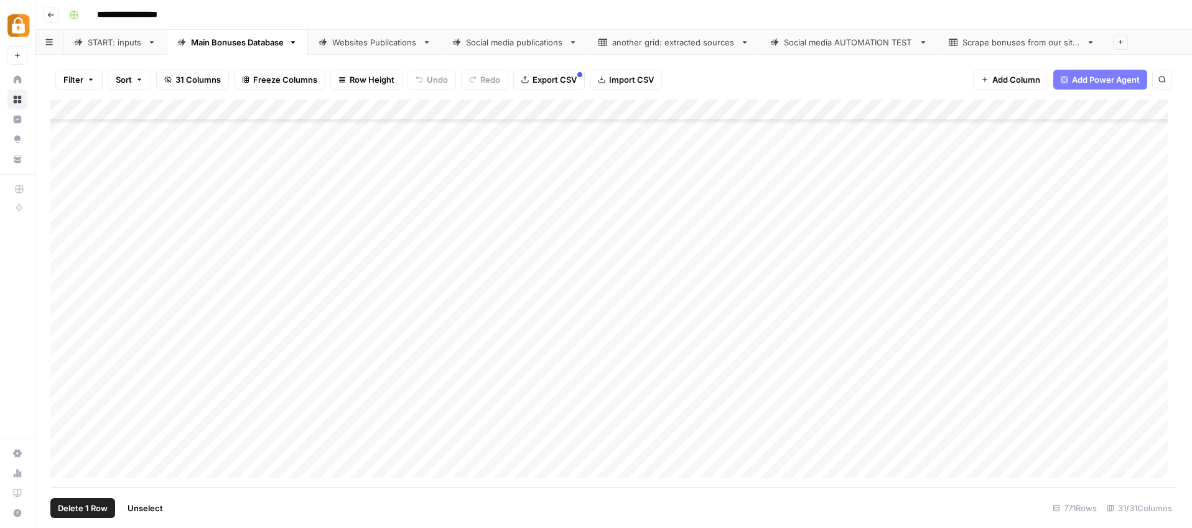
click at [86, 506] on span "Delete 1 Row" at bounding box center [83, 508] width 50 height 12
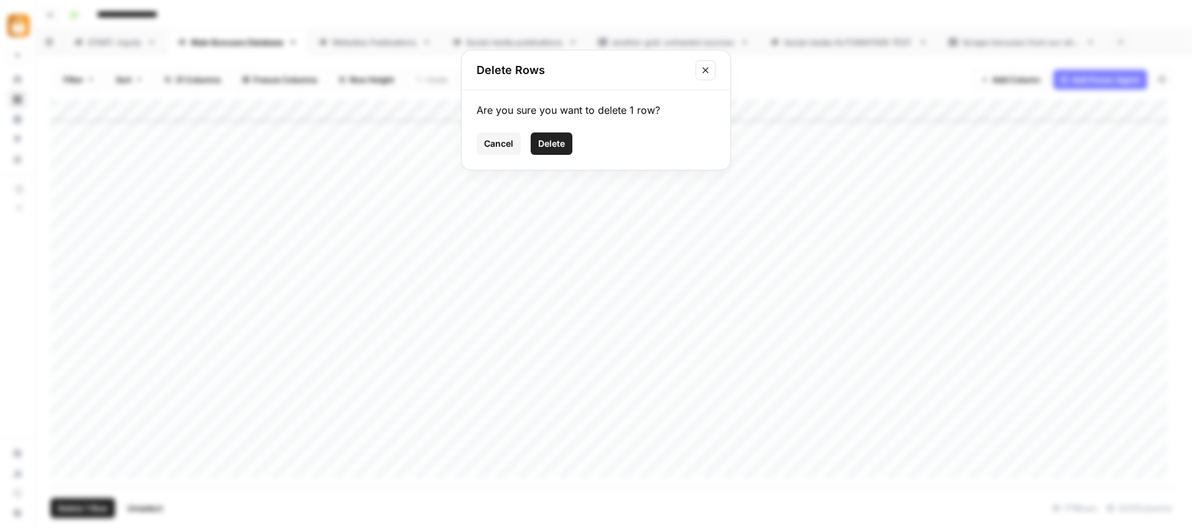
click at [550, 149] on span "Delete" at bounding box center [551, 143] width 27 height 12
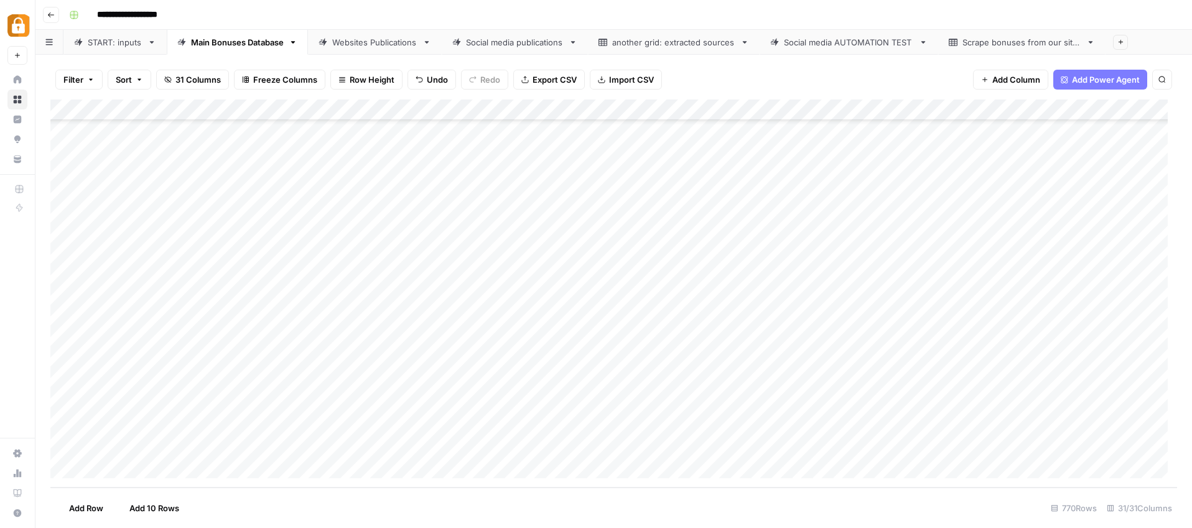
scroll to position [15943, 0]
click at [734, 445] on div "Add Column" at bounding box center [613, 294] width 1126 height 388
click at [721, 441] on textarea "*" at bounding box center [879, 447] width 389 height 17
click at [720, 442] on textarea "*" at bounding box center [879, 447] width 389 height 17
click at [719, 443] on textarea "*" at bounding box center [879, 447] width 389 height 17
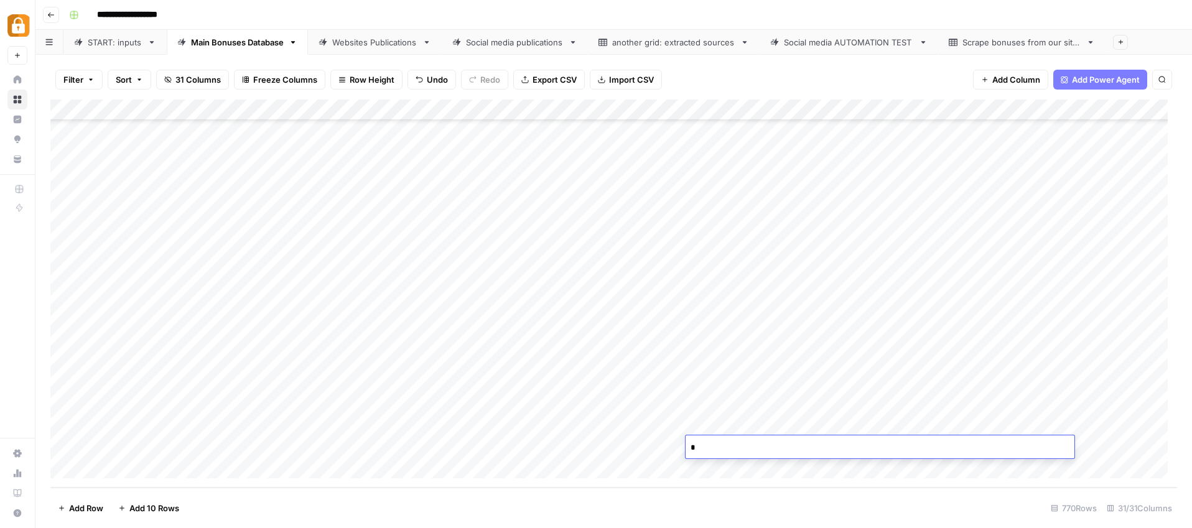
click at [719, 443] on textarea "*" at bounding box center [879, 447] width 389 height 17
paste textarea "**********"
type textarea "**********"
click at [835, 415] on div "Add Column" at bounding box center [613, 294] width 1126 height 388
click at [770, 437] on div "Add Column" at bounding box center [613, 294] width 1126 height 388
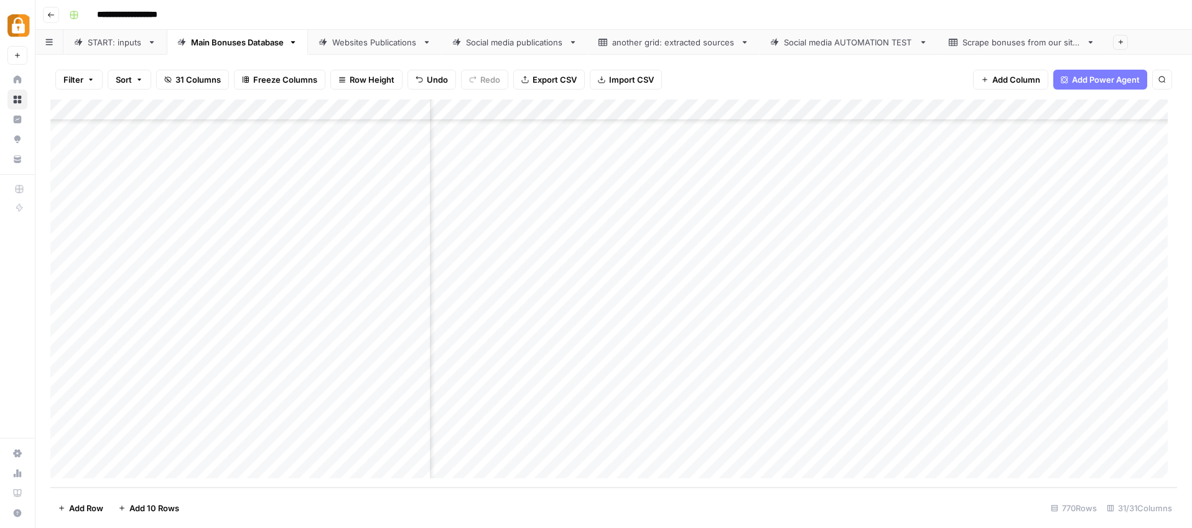
scroll to position [15943, 446]
click at [703, 445] on div "Add Column" at bounding box center [613, 294] width 1126 height 388
click at [393, 47] on div "Websites Publications" at bounding box center [374, 42] width 85 height 12
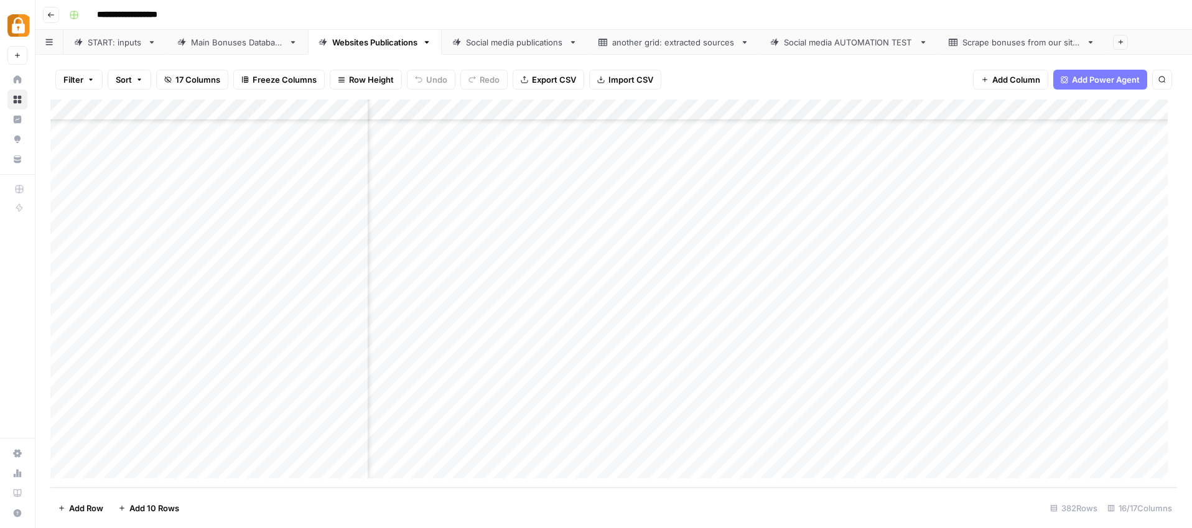
click at [1051, 425] on div "Add Column" at bounding box center [613, 294] width 1126 height 388
click at [995, 427] on div "Add Column" at bounding box center [613, 294] width 1126 height 388
click at [1052, 463] on div "Add Column" at bounding box center [613, 294] width 1126 height 388
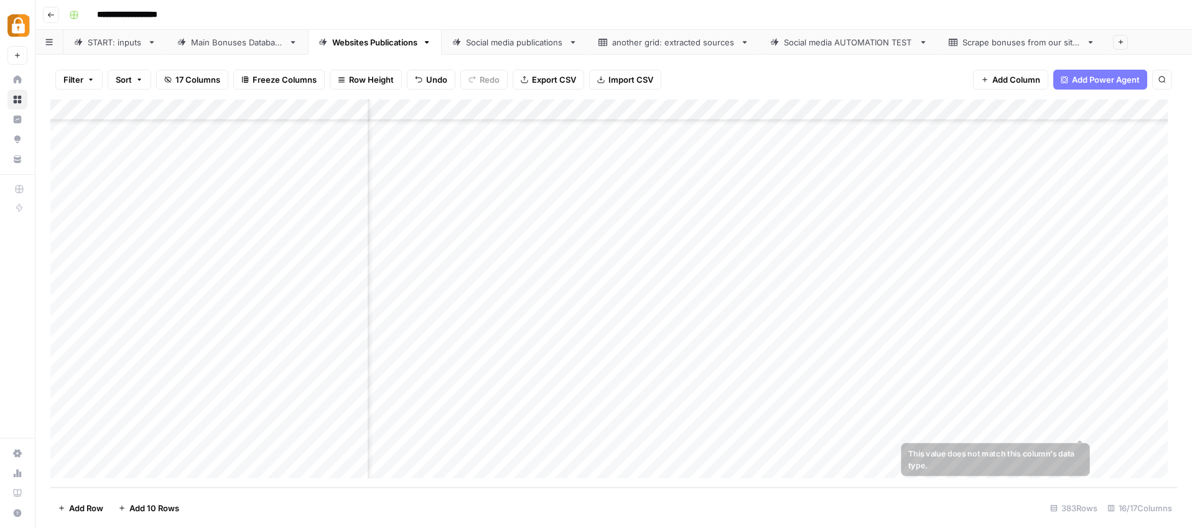
click at [1083, 425] on div "Add Column" at bounding box center [613, 294] width 1126 height 388
click at [1085, 402] on div "Add Column" at bounding box center [613, 294] width 1126 height 388
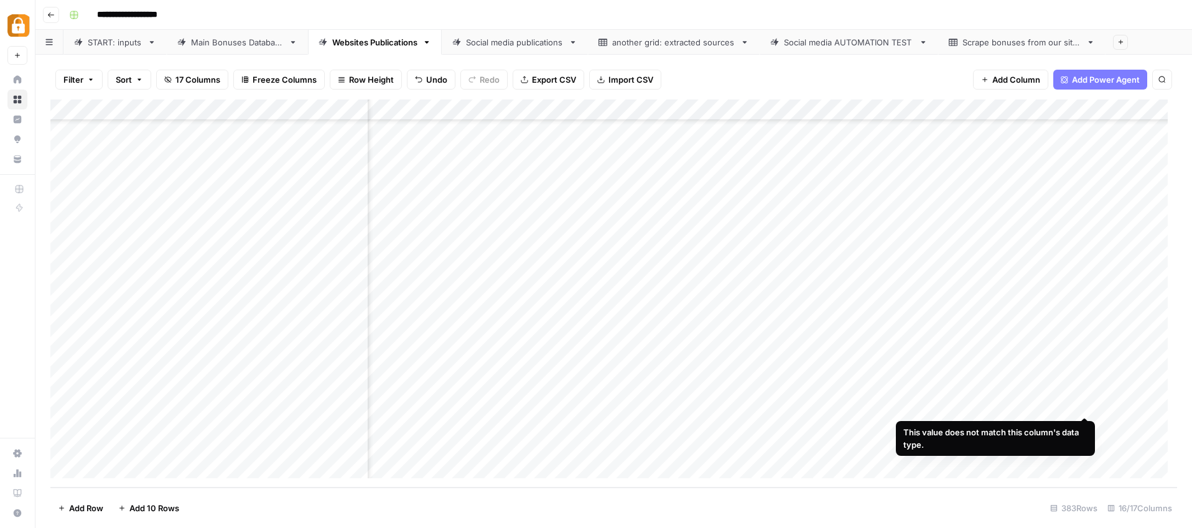
click at [1021, 405] on div "Add Column" at bounding box center [613, 294] width 1126 height 388
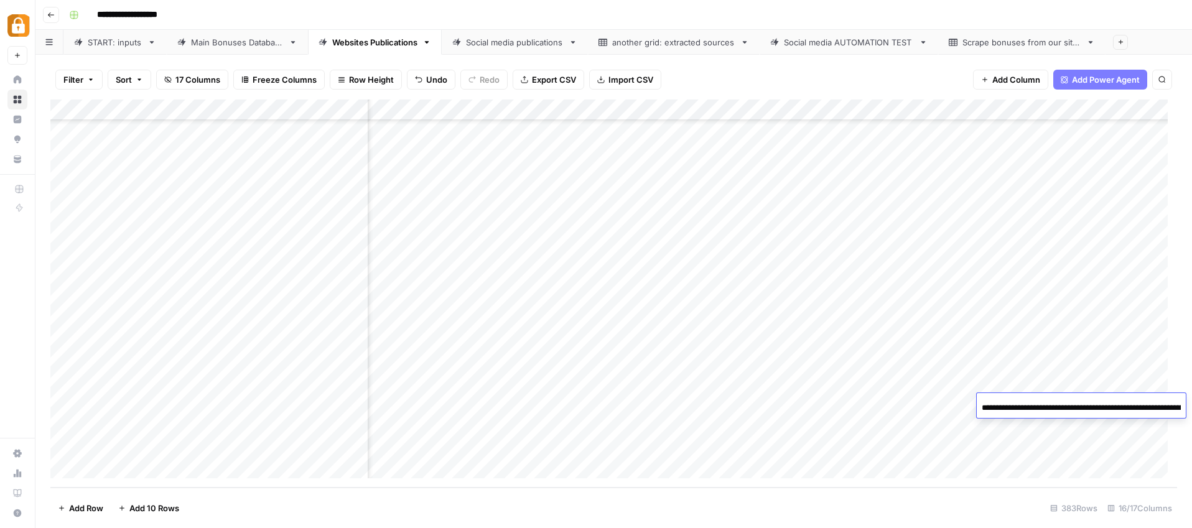
click at [1021, 405] on input "**********" at bounding box center [1080, 407] width 199 height 15
click at [1056, 423] on div "Add Column" at bounding box center [613, 294] width 1126 height 388
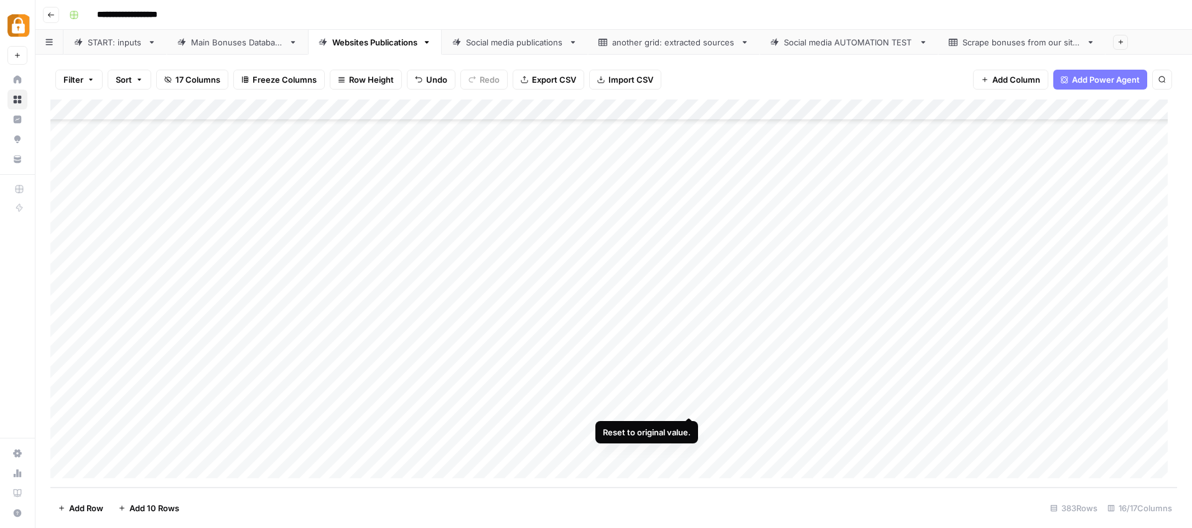
click at [688, 404] on div "Add Column" at bounding box center [613, 294] width 1126 height 388
click at [576, 403] on div "Add Column" at bounding box center [613, 294] width 1126 height 388
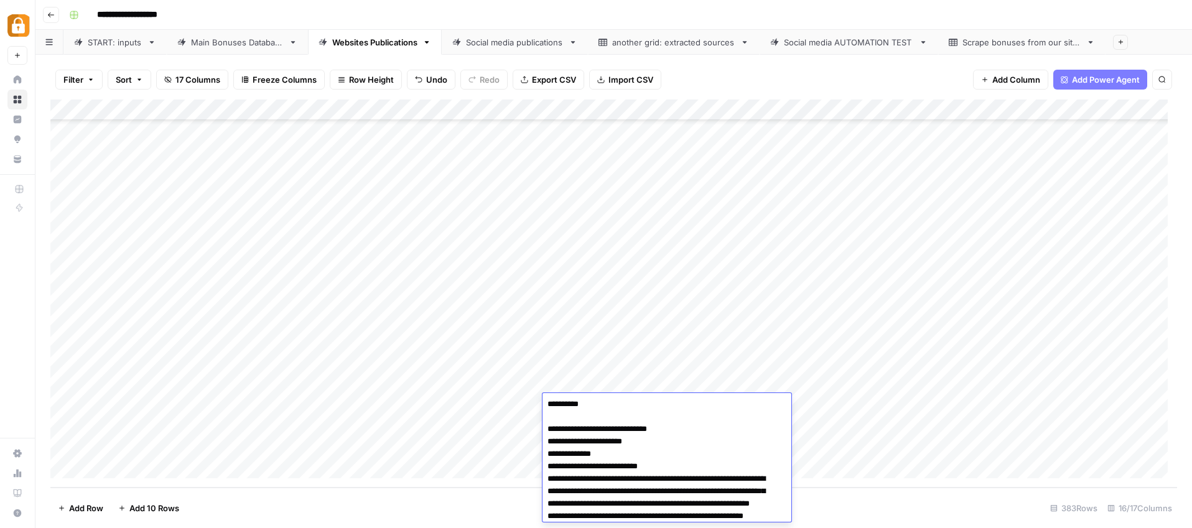
scroll to position [0, 0]
click at [570, 407] on textarea "**********" at bounding box center [661, 480] width 239 height 167
type textarea "**********"
click at [754, 352] on div "Add Column" at bounding box center [613, 294] width 1126 height 388
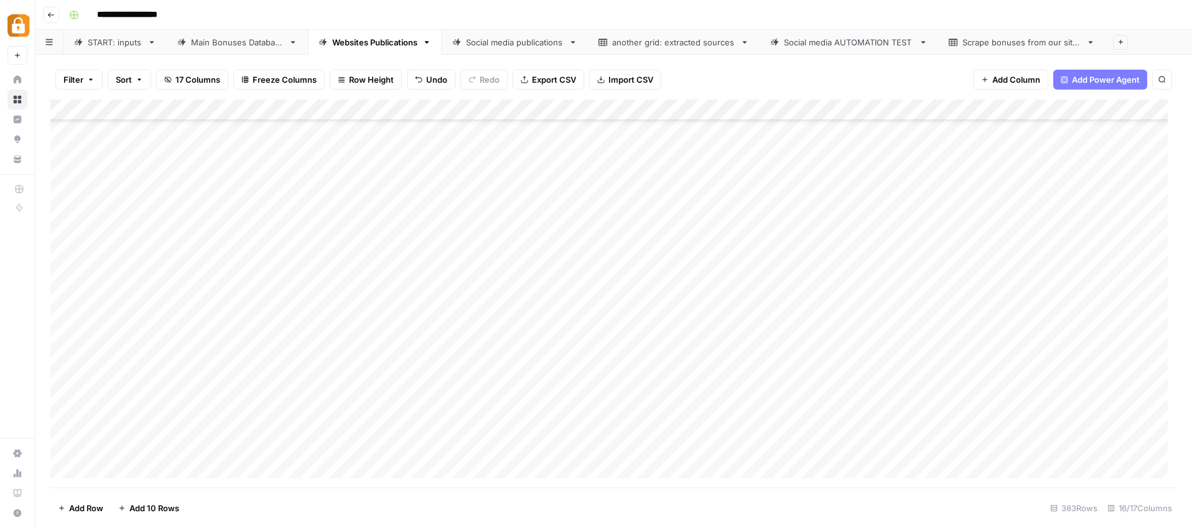
scroll to position [7760, 0]
click at [949, 404] on div "Add Column" at bounding box center [613, 294] width 1126 height 388
click at [877, 403] on div "Add Column" at bounding box center [613, 294] width 1126 height 388
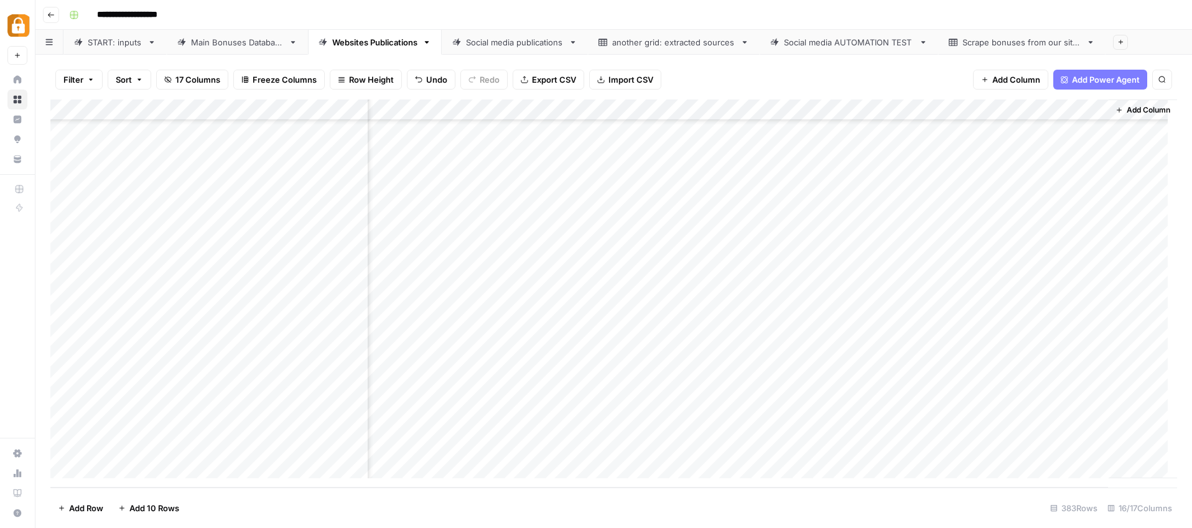
click at [693, 405] on div "Add Column" at bounding box center [613, 294] width 1126 height 388
click at [705, 405] on div "Add Column" at bounding box center [613, 294] width 1126 height 388
click at [812, 406] on input "**********" at bounding box center [731, 407] width 199 height 15
type input "**********"
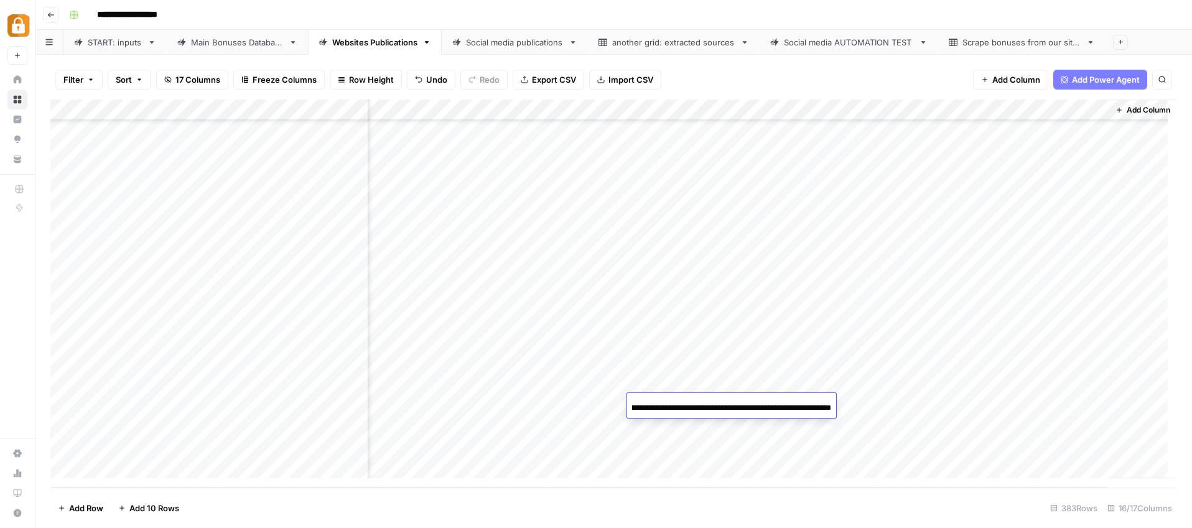
click at [830, 441] on div "Add Column" at bounding box center [613, 294] width 1126 height 388
click at [730, 405] on div "Add Column" at bounding box center [613, 294] width 1126 height 388
